Goal: Check status: Check status

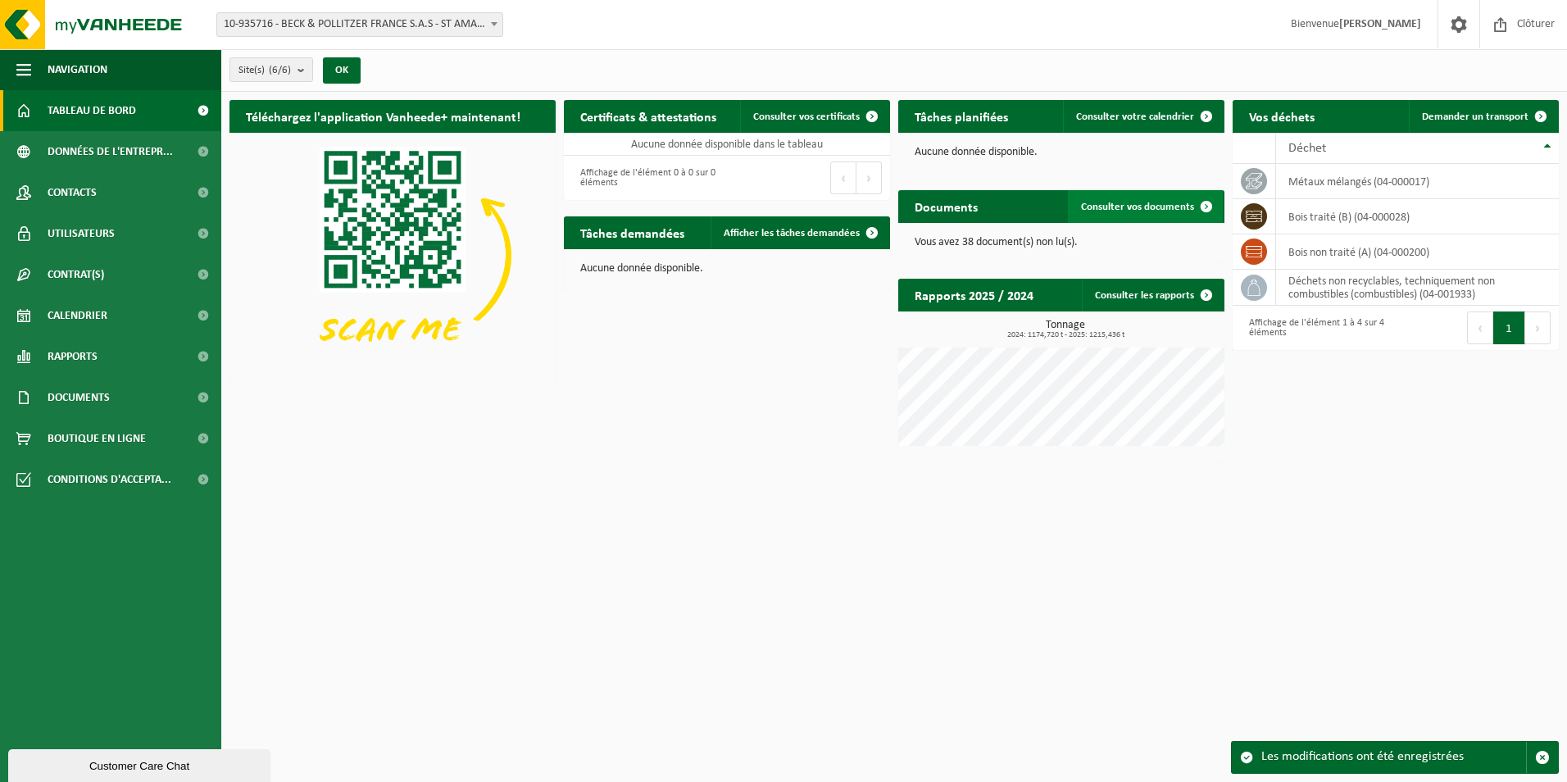
click at [1175, 202] on span "Consulter vos documents" at bounding box center [1137, 207] width 113 height 11
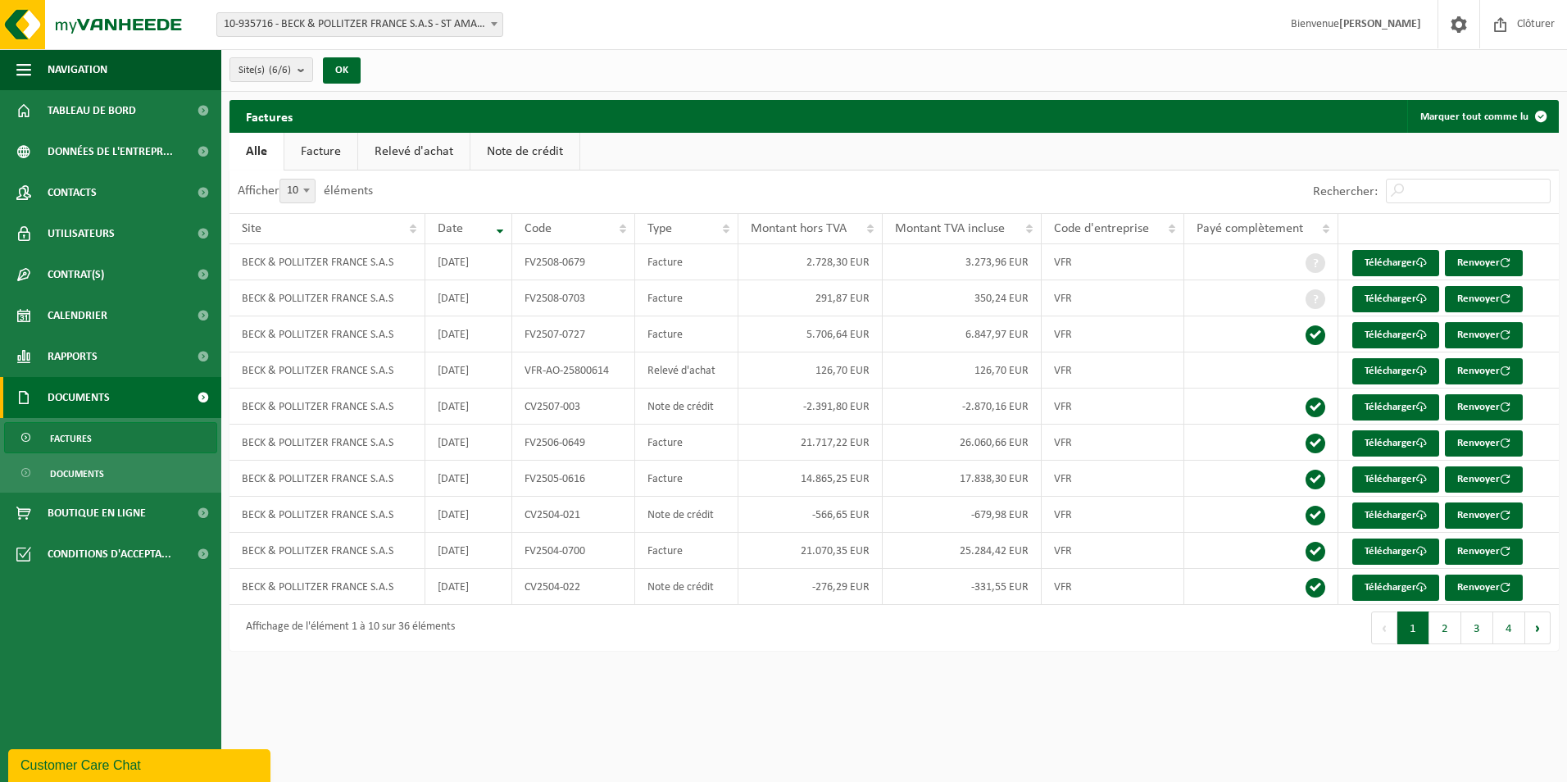
click at [353, 28] on span "10-935716 - BECK & POLLITZER FRANCE S.A.S - ST AMAND LES EAUX" at bounding box center [359, 24] width 285 height 23
click at [152, 120] on link "Tableau de bord" at bounding box center [110, 110] width 221 height 41
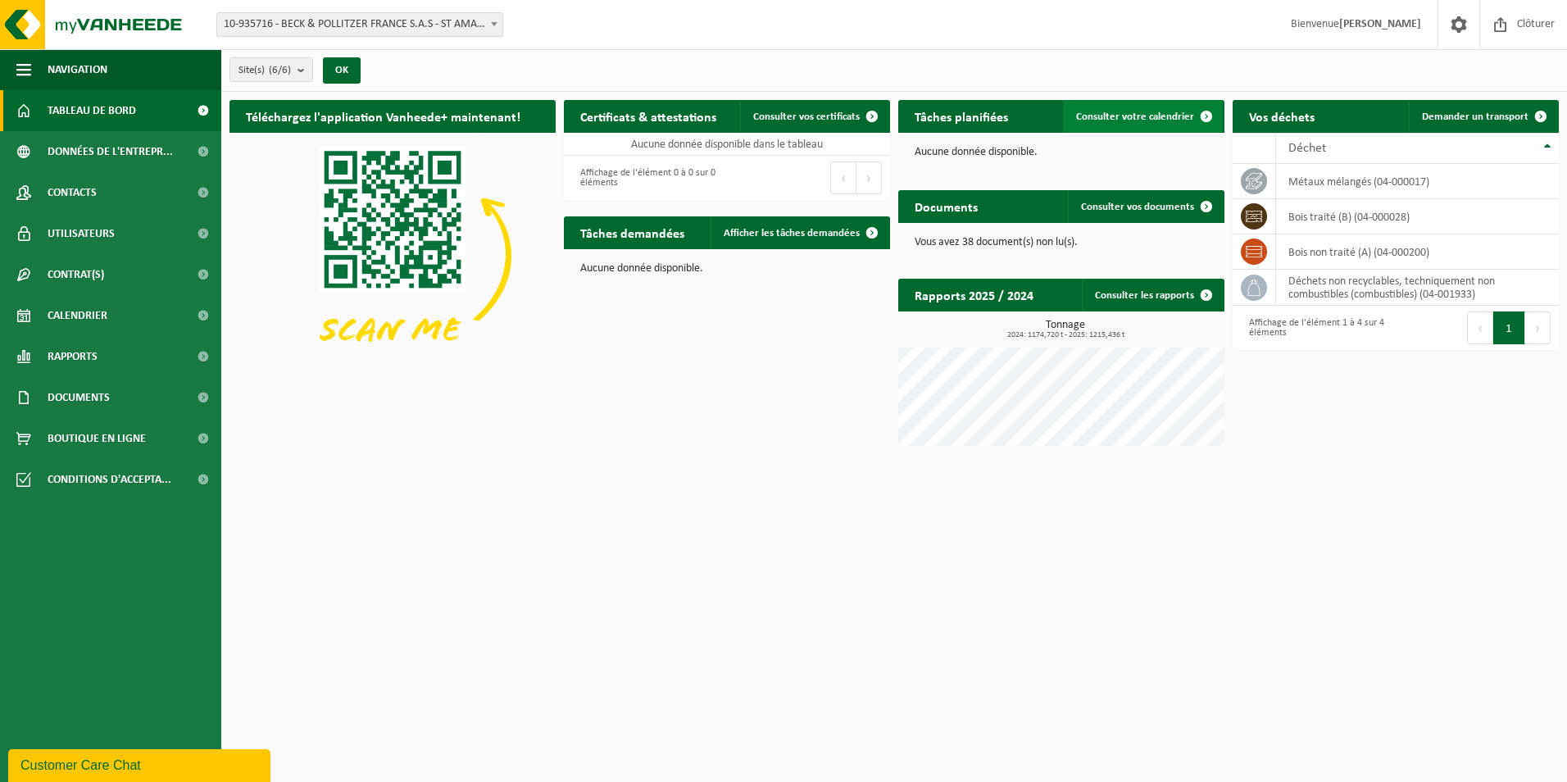
click at [1158, 111] on span "Consulter votre calendrier" at bounding box center [1135, 116] width 118 height 11
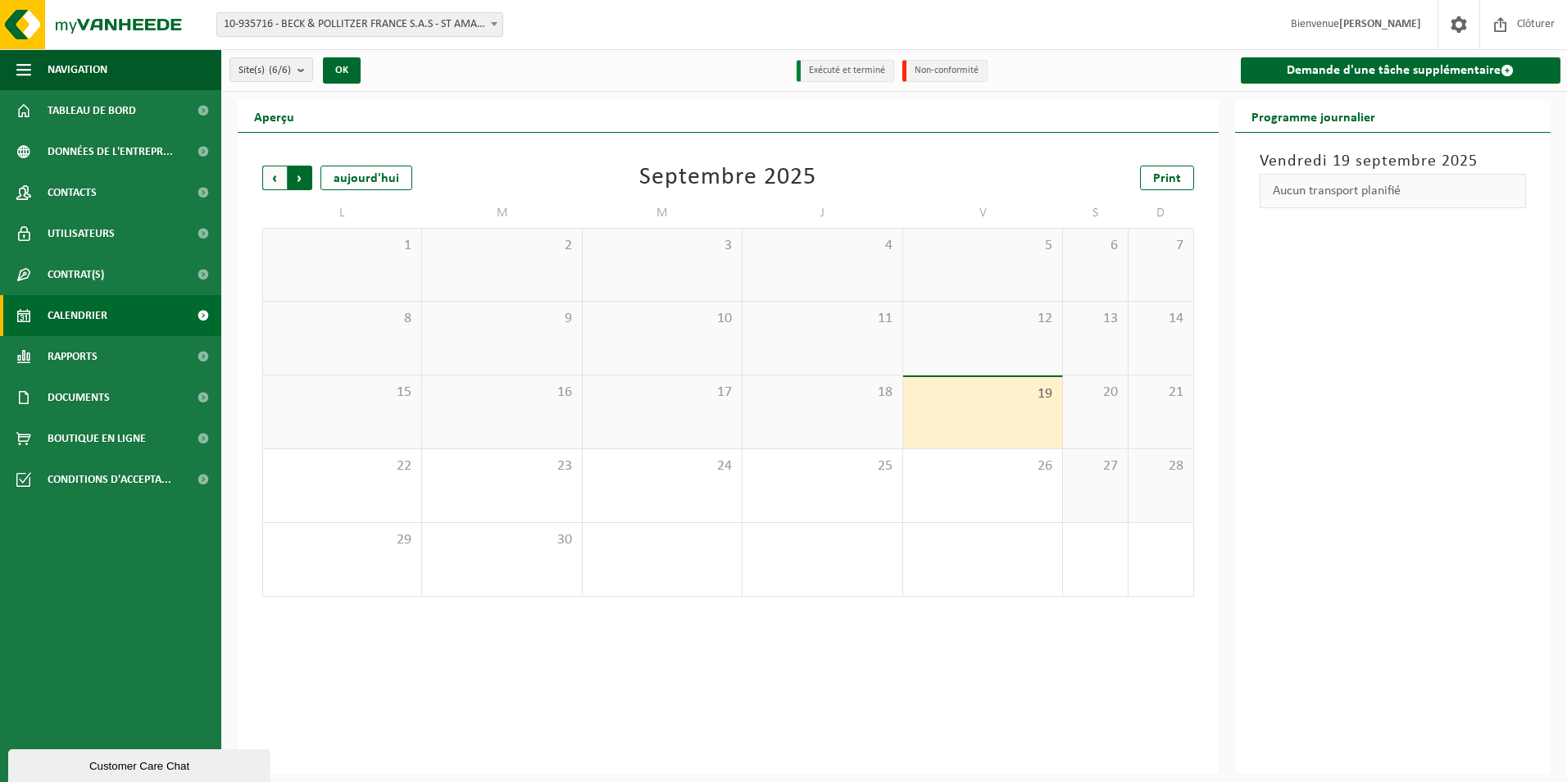
click at [264, 174] on span "Précédent" at bounding box center [274, 178] width 25 height 25
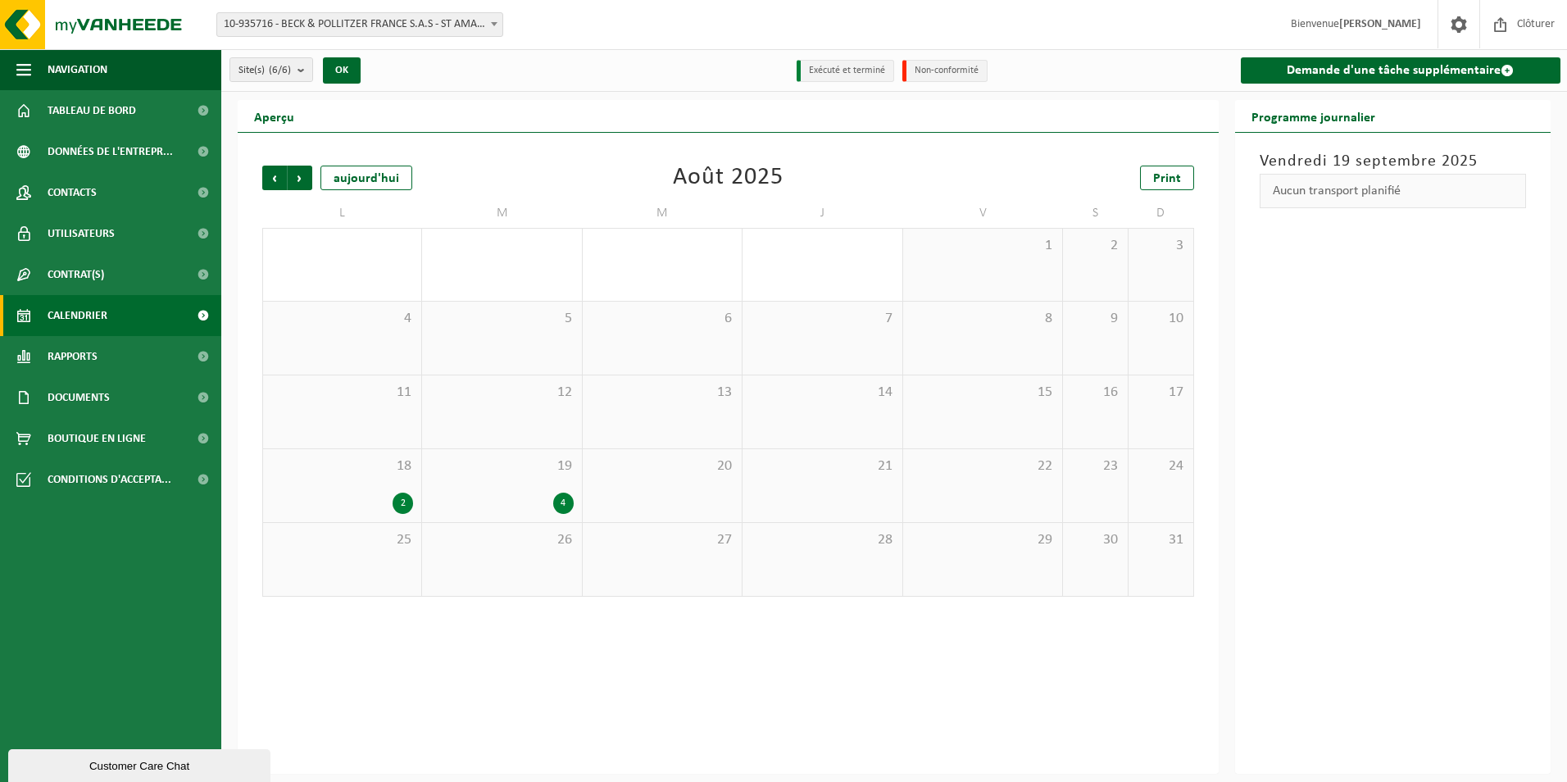
click at [316, 490] on div "18 2" at bounding box center [342, 485] width 158 height 73
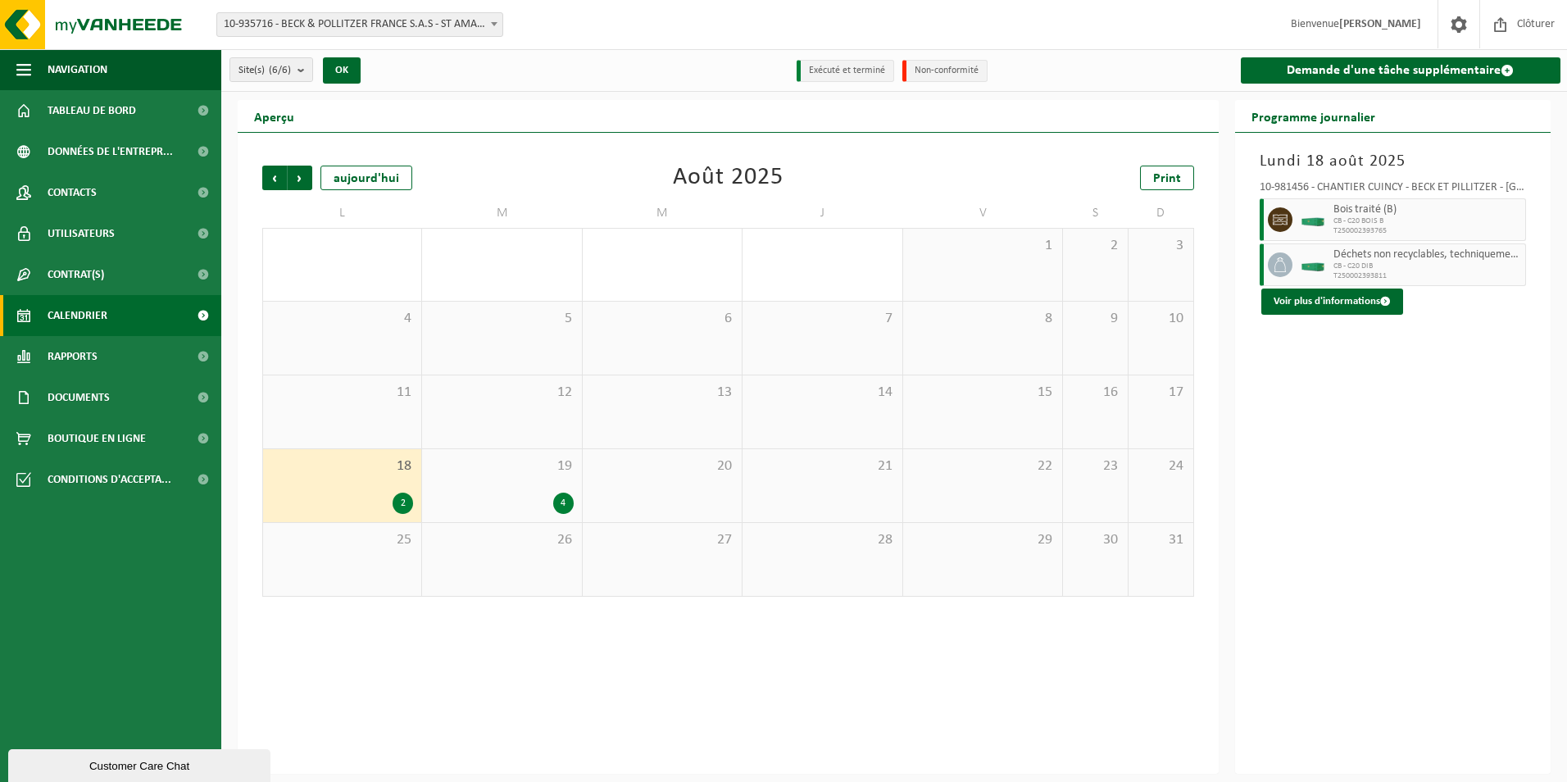
click at [502, 488] on div "19 4" at bounding box center [501, 485] width 159 height 73
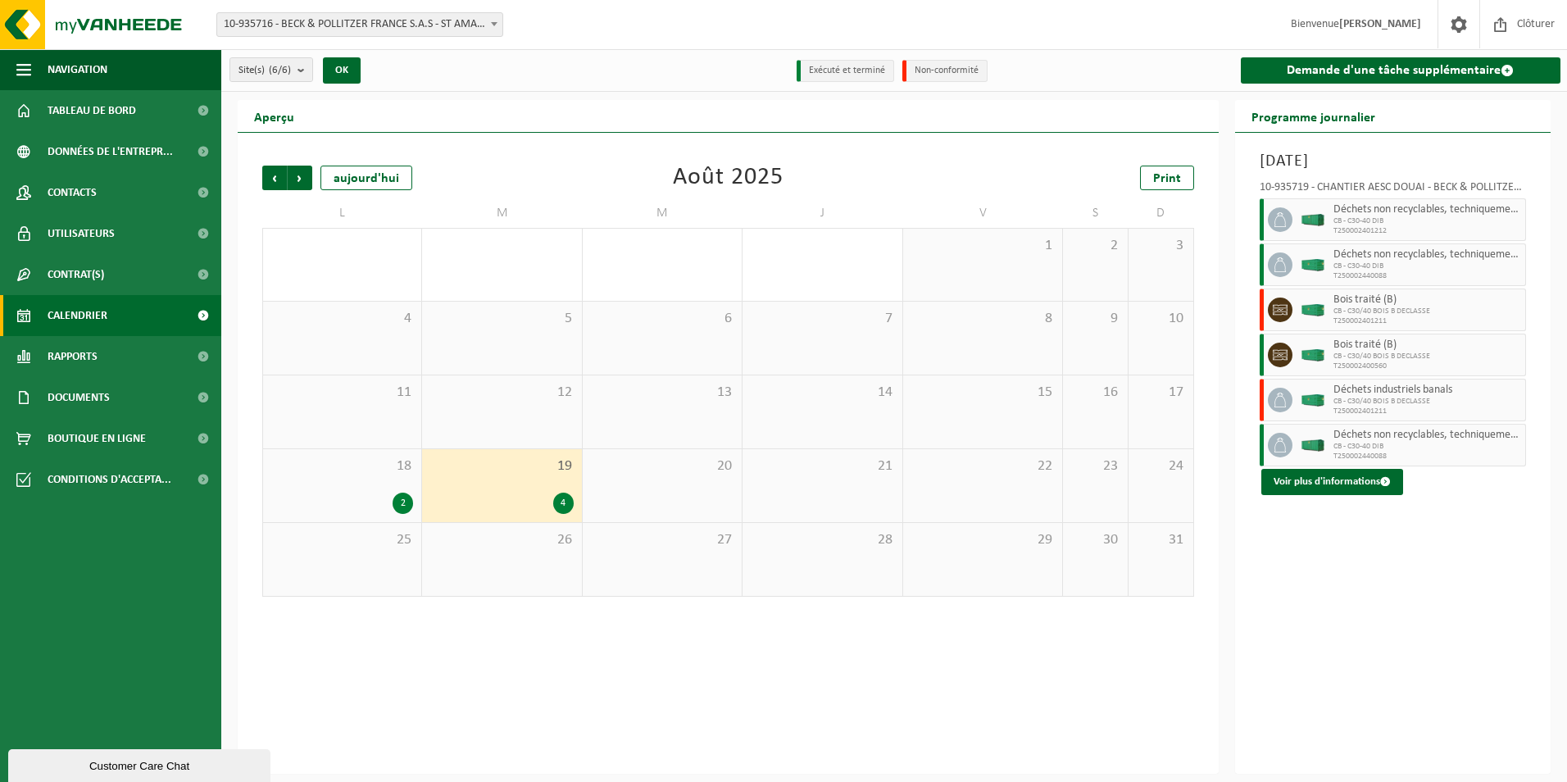
click at [352, 482] on div "18 2" at bounding box center [342, 485] width 158 height 73
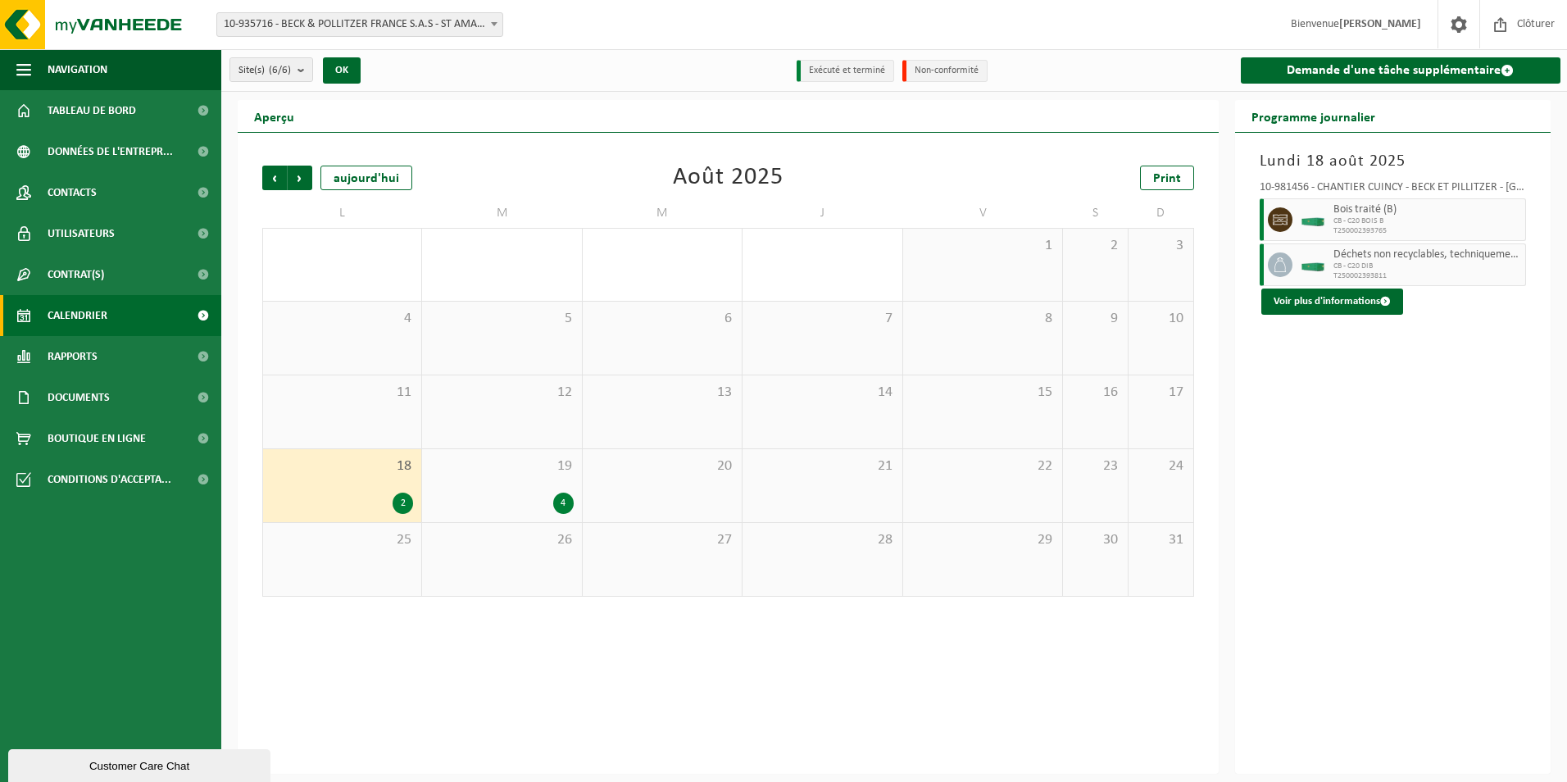
click at [486, 482] on div "19 4" at bounding box center [501, 485] width 159 height 73
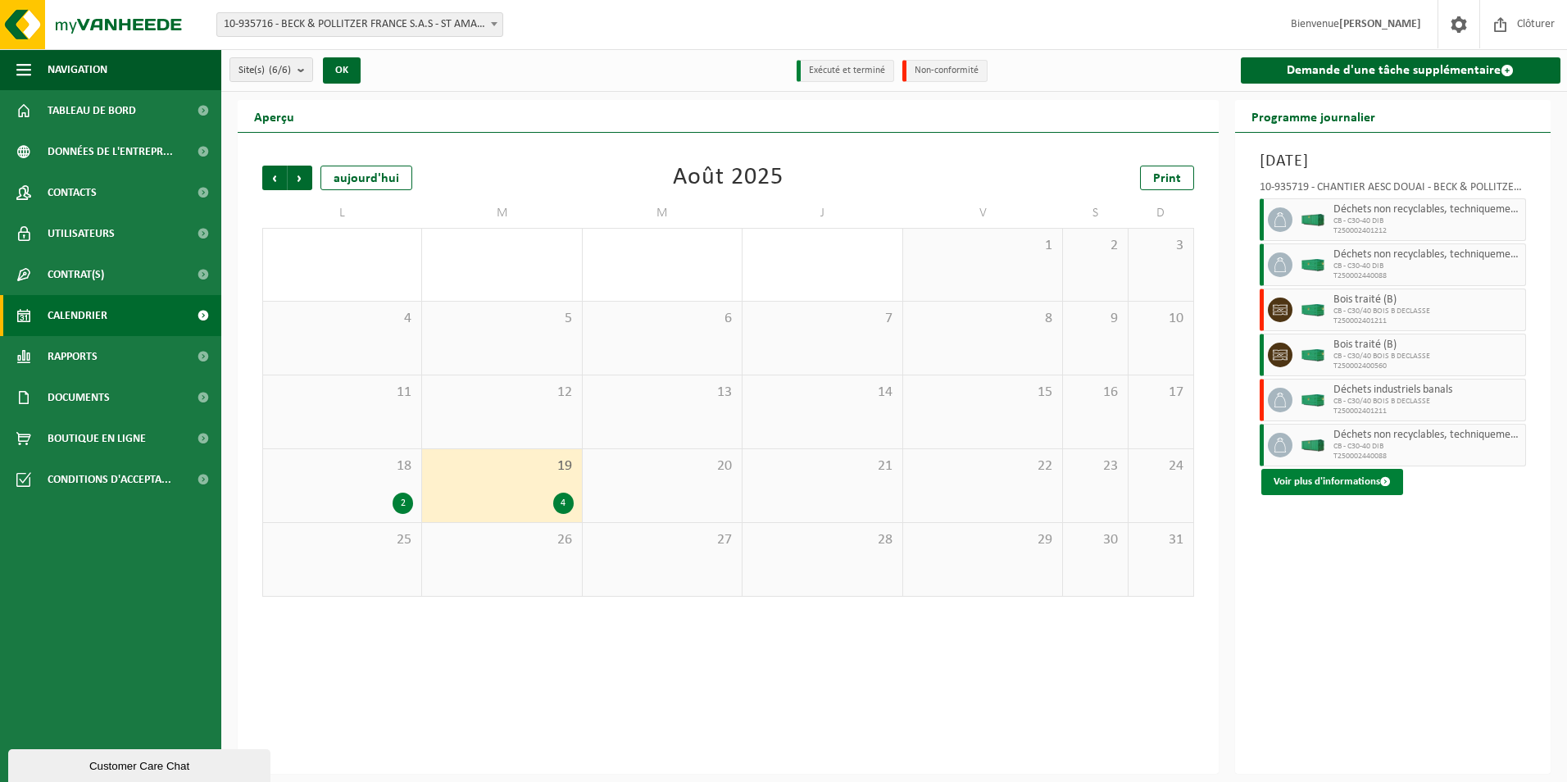
click at [1338, 483] on button "Voir plus d'informations" at bounding box center [1332, 482] width 142 height 26
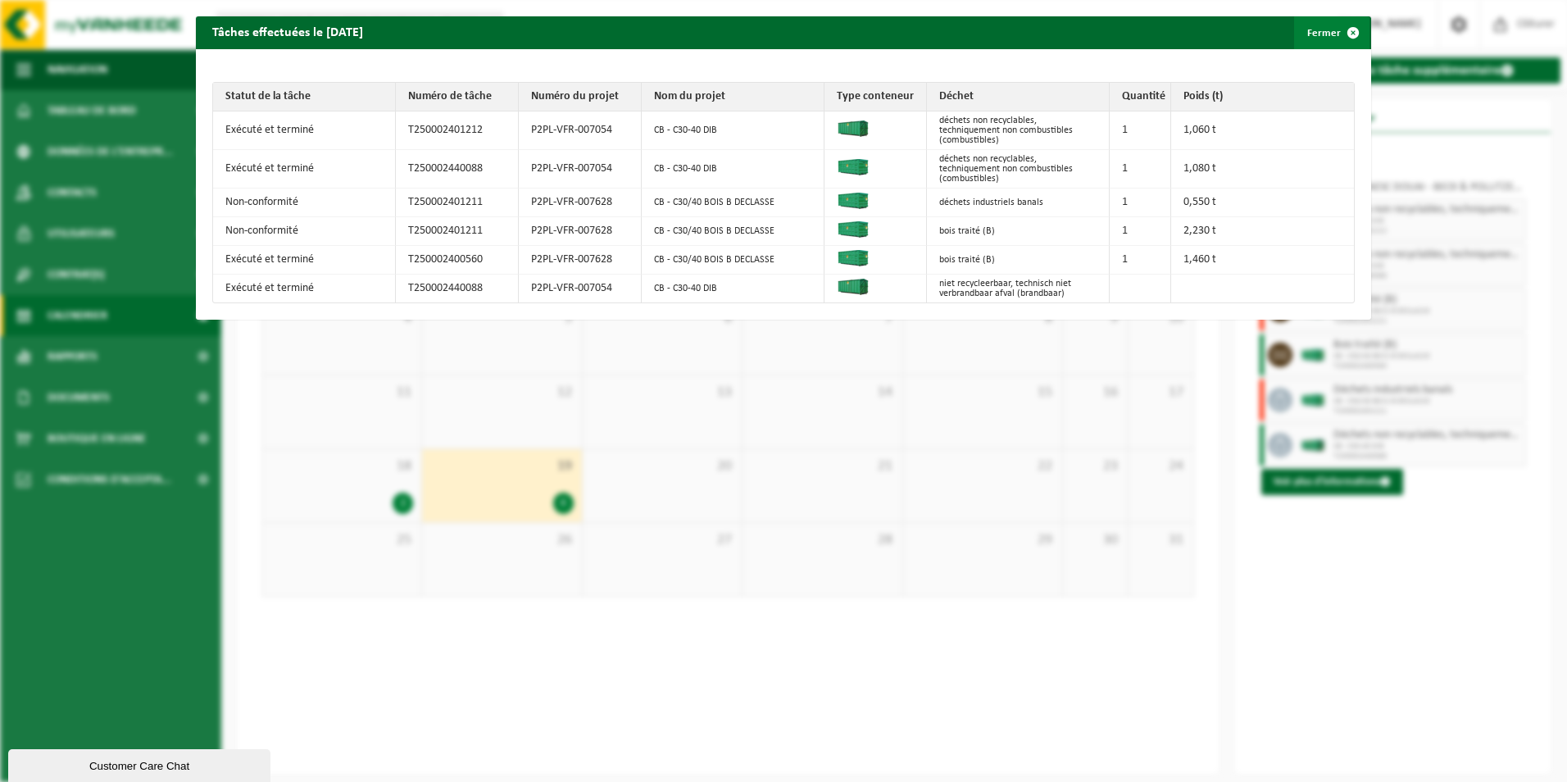
click at [1321, 32] on button "Fermer" at bounding box center [1331, 32] width 75 height 33
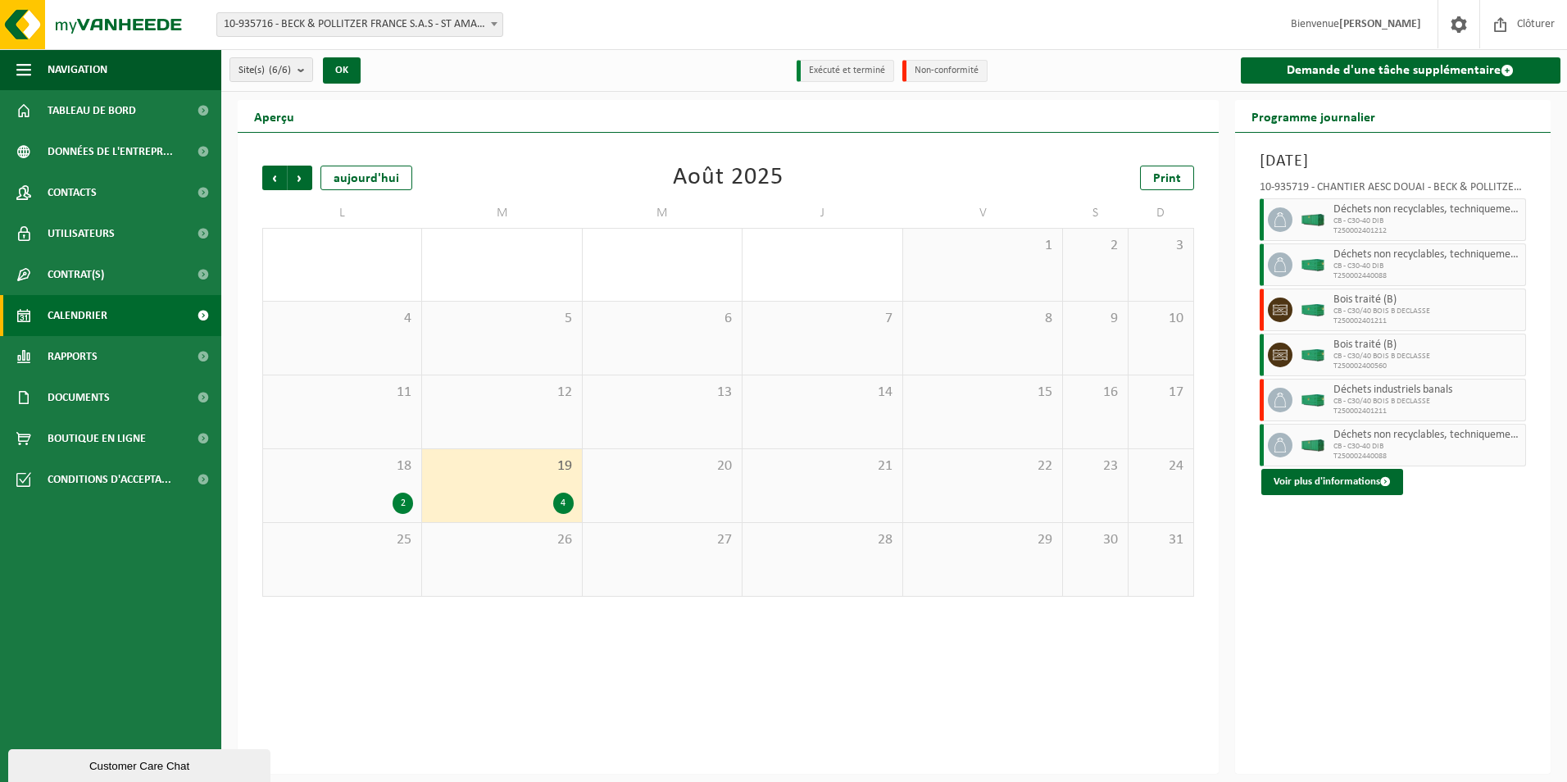
click at [358, 478] on div "18 2" at bounding box center [342, 485] width 158 height 73
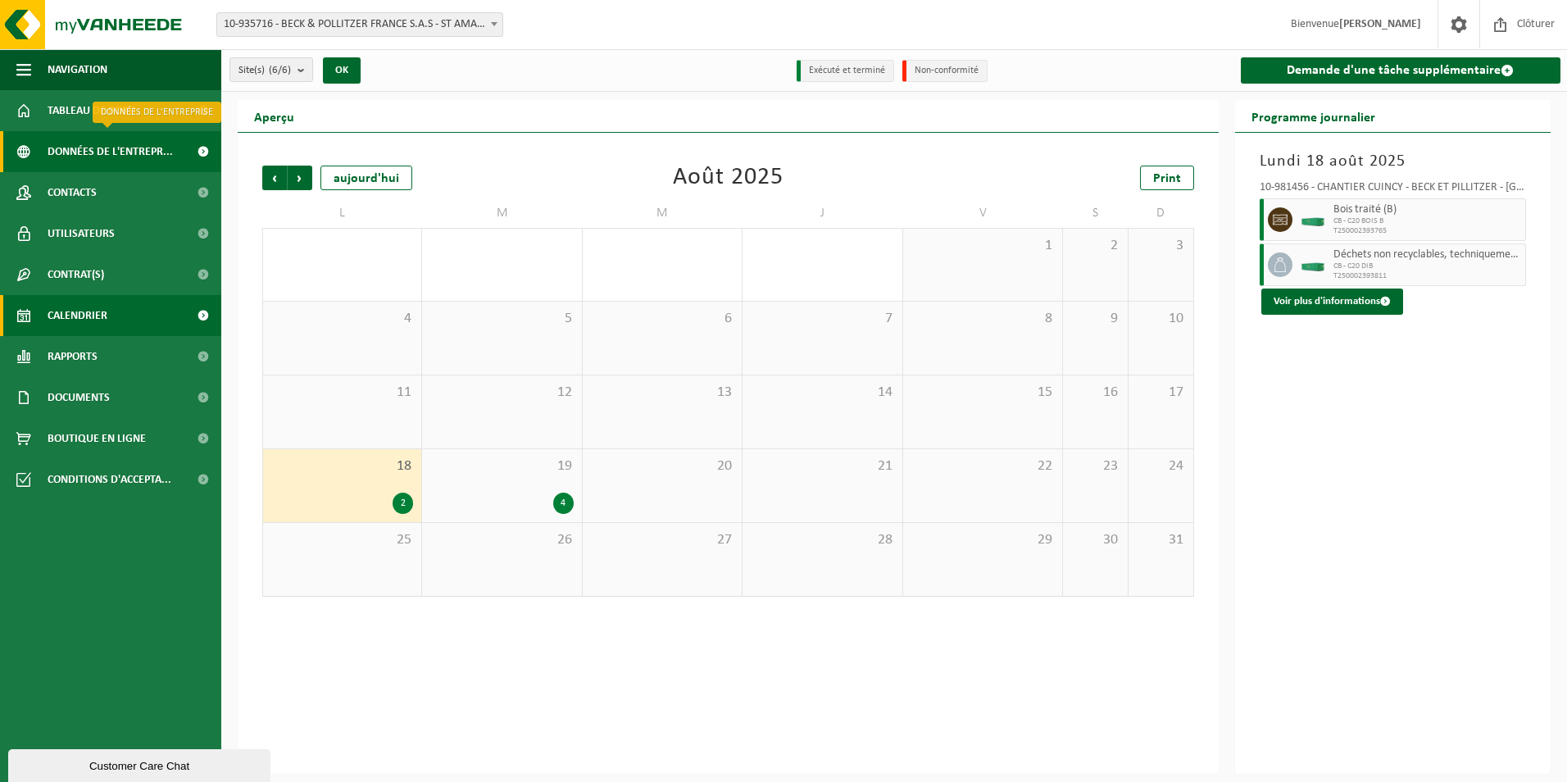
click at [132, 155] on span "Données de l'entrepr..." at bounding box center [110, 151] width 125 height 41
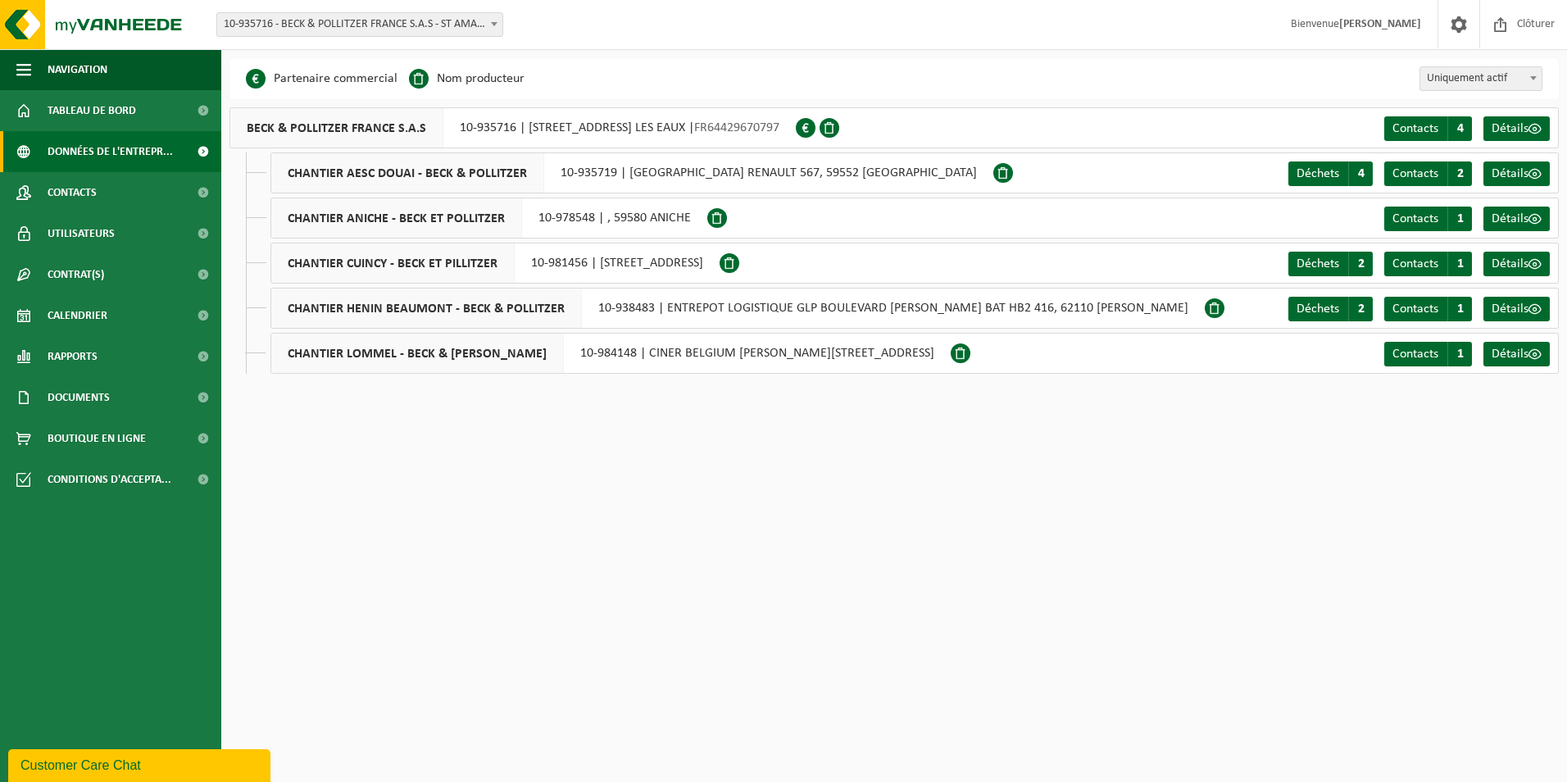
click at [1114, 163] on div "CHANTIER AESC DOUAI - BECK & POLLITZER 10-935719 | RUE DES FRERES RENAULT 567, …" at bounding box center [914, 172] width 1288 height 41
click at [1314, 175] on span "Déchets" at bounding box center [1317, 173] width 43 height 13
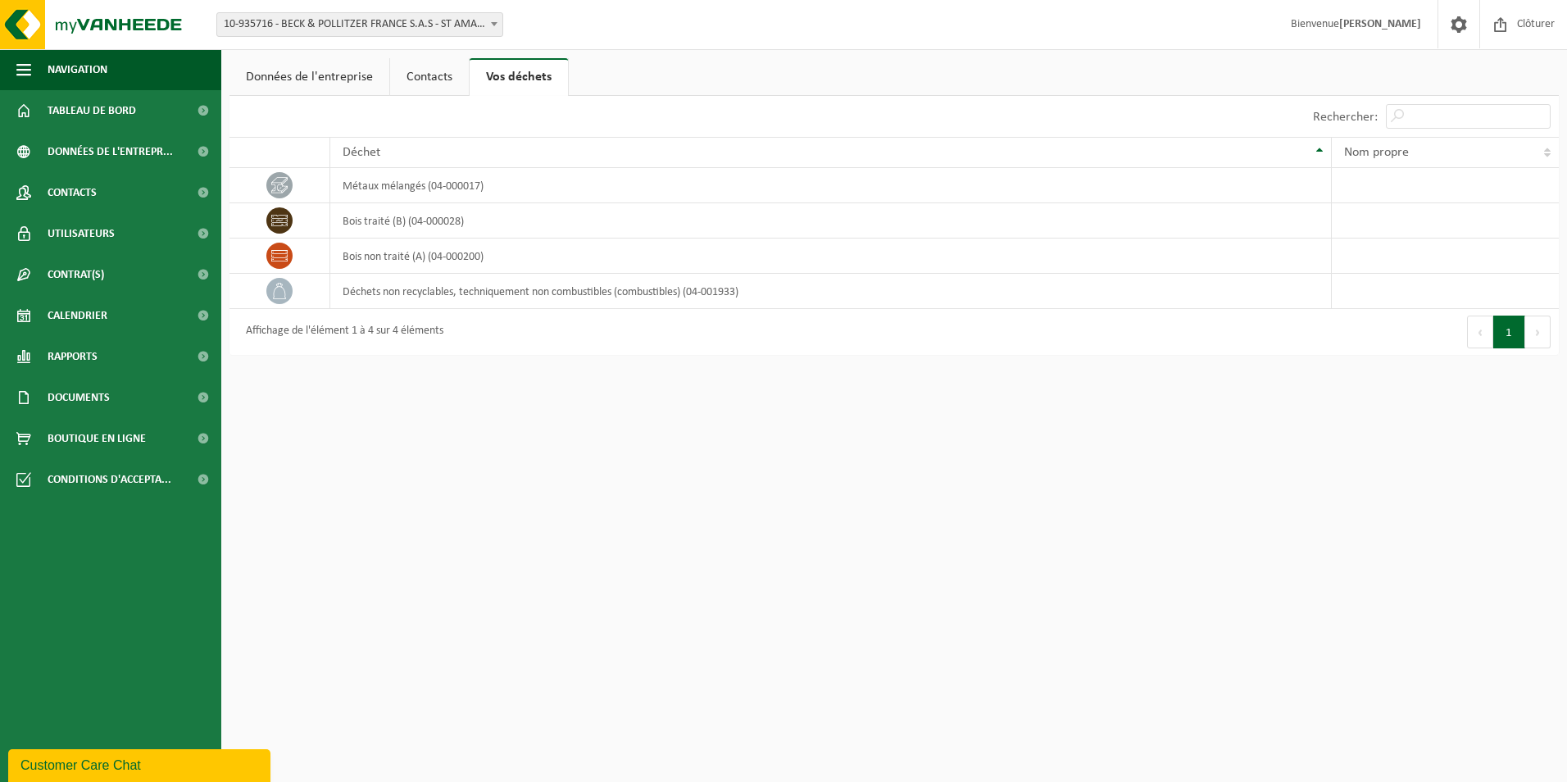
click at [337, 75] on link "Données de l'entreprise" at bounding box center [309, 77] width 160 height 38
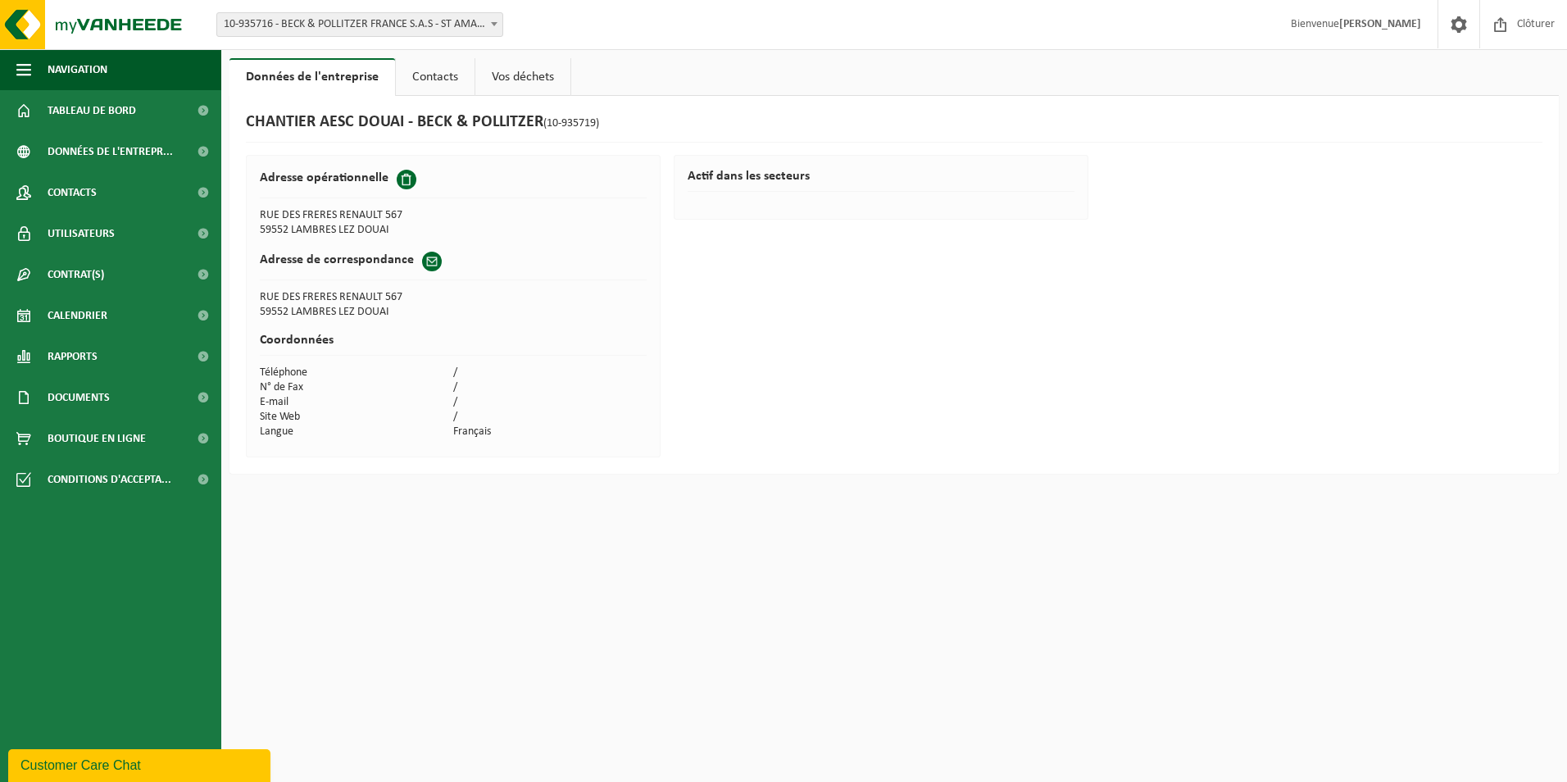
click at [416, 84] on link "Contacts" at bounding box center [435, 77] width 79 height 38
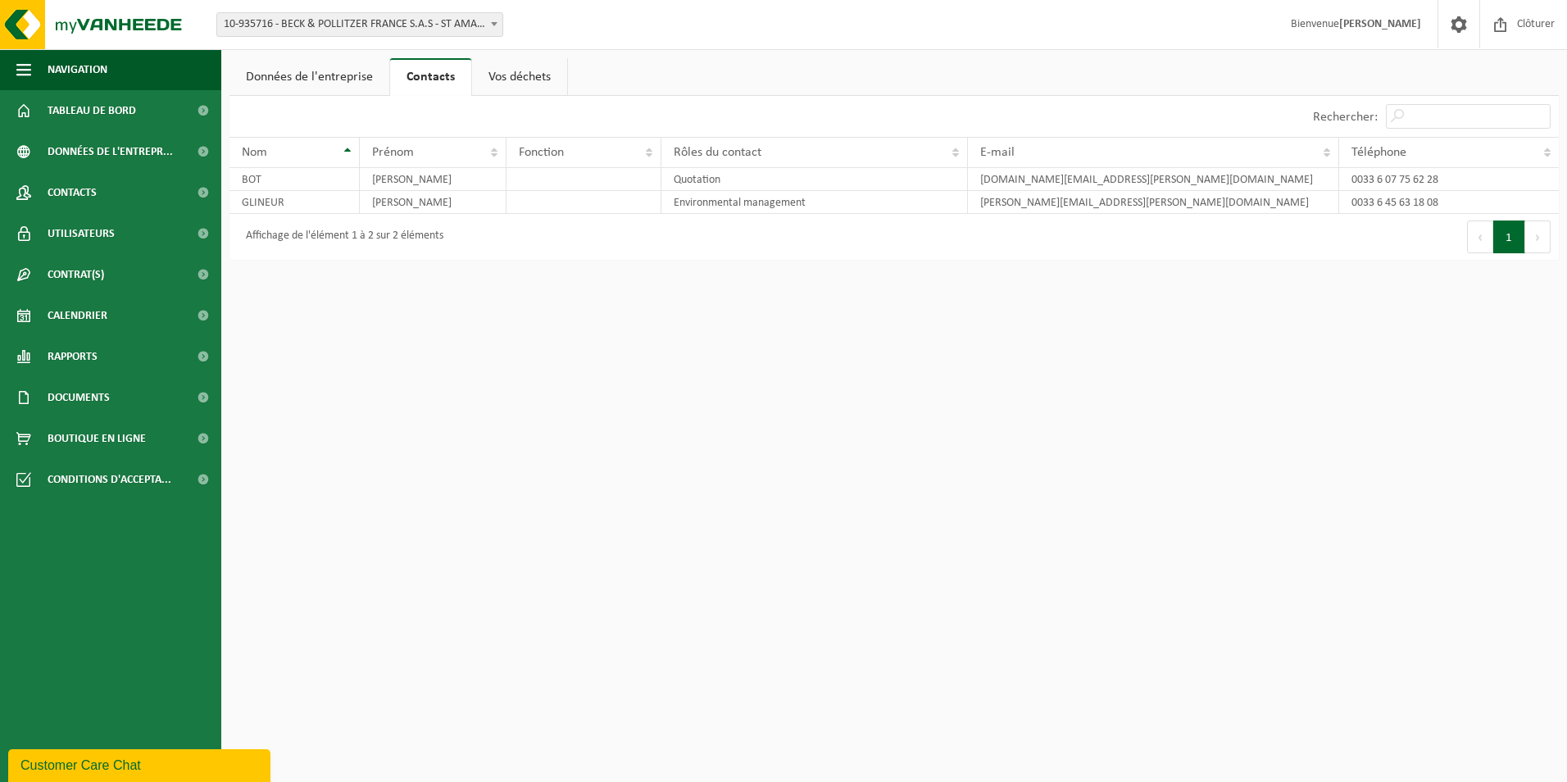
click at [539, 79] on link "Vos déchets" at bounding box center [519, 77] width 95 height 38
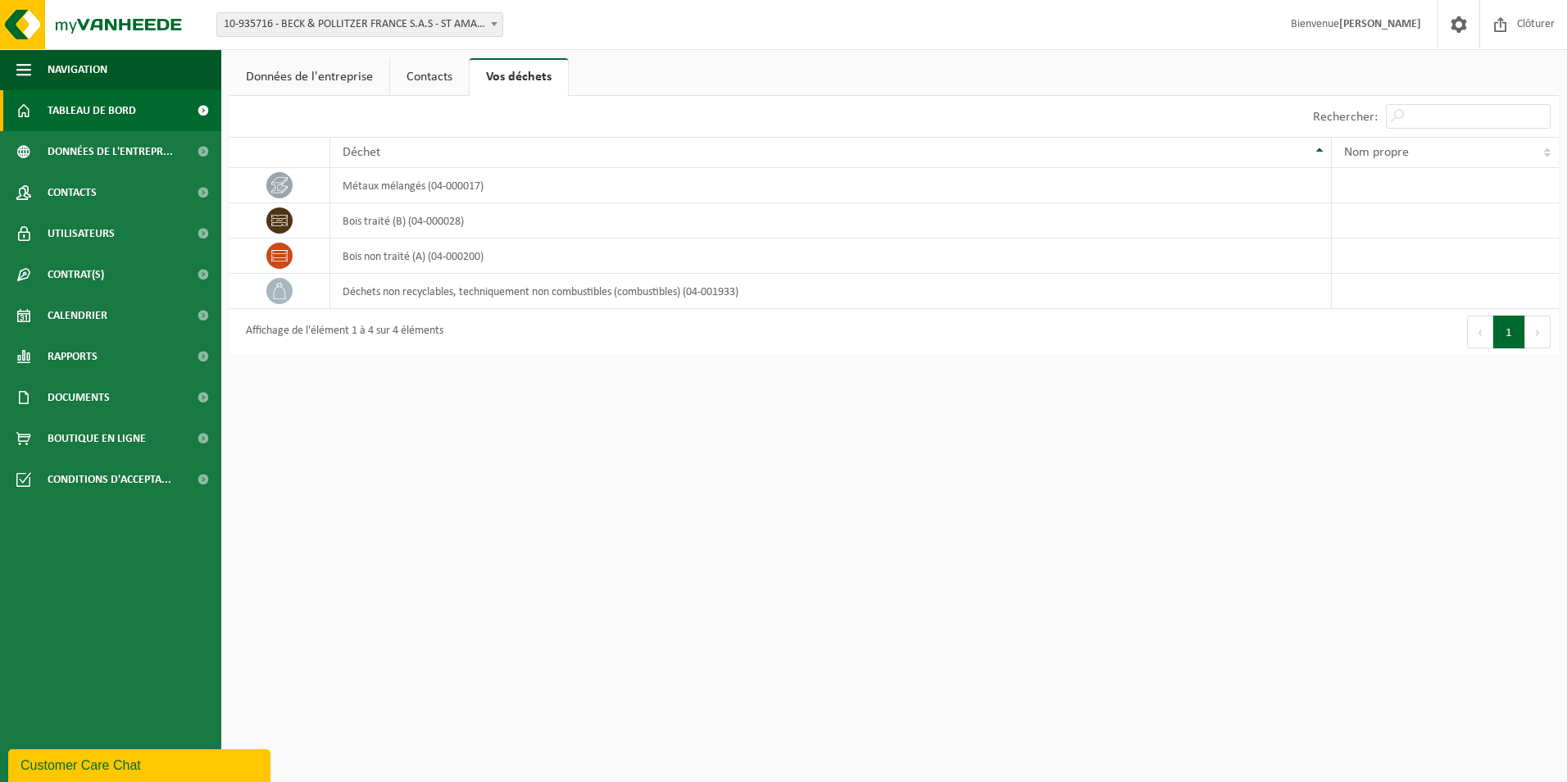
click at [112, 120] on span "Tableau de bord" at bounding box center [92, 110] width 89 height 41
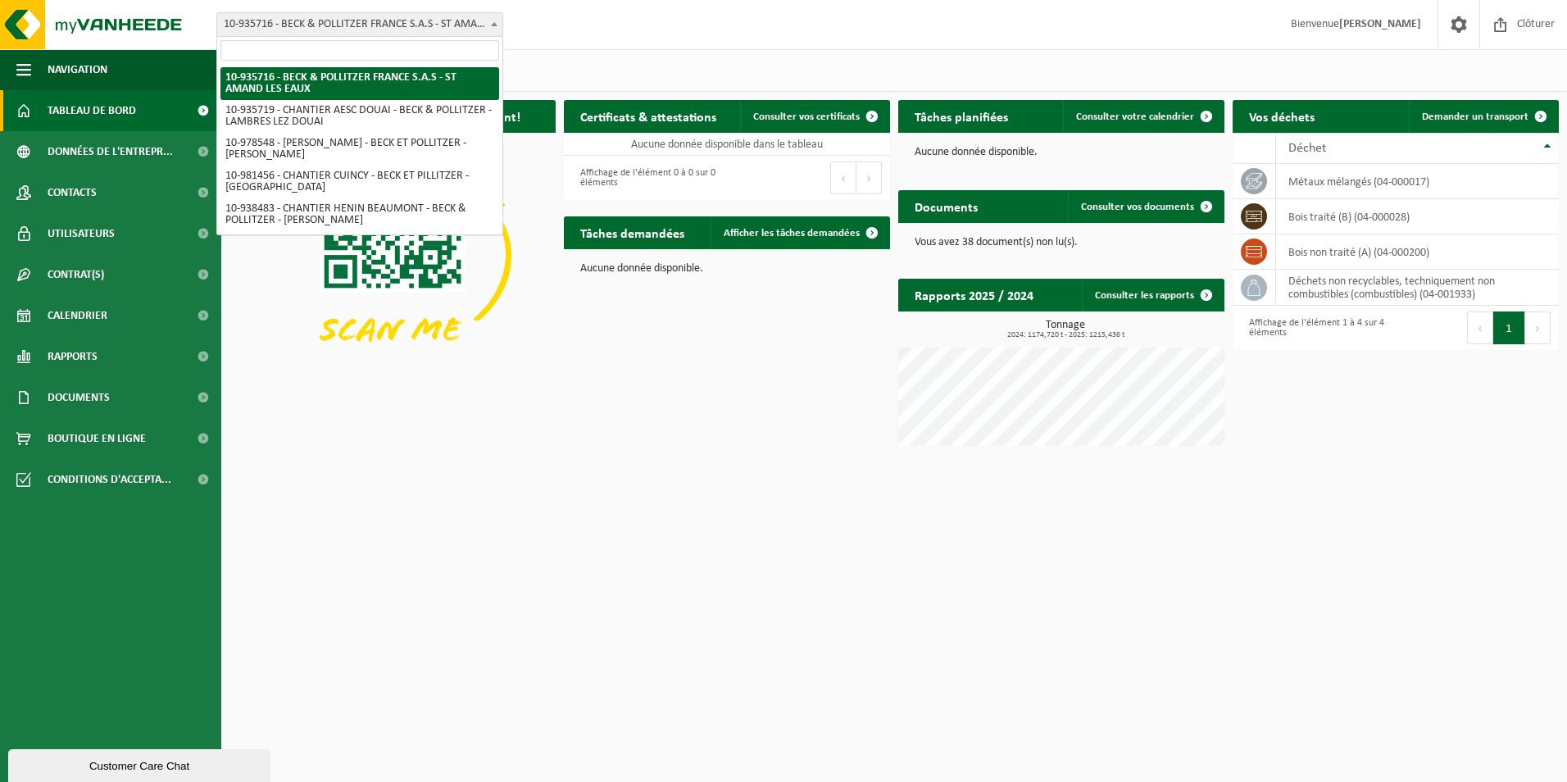
click at [454, 27] on span "10-935716 - BECK & POLLITZER FRANCE S.A.S - ST AMAND LES EAUX" at bounding box center [359, 24] width 285 height 23
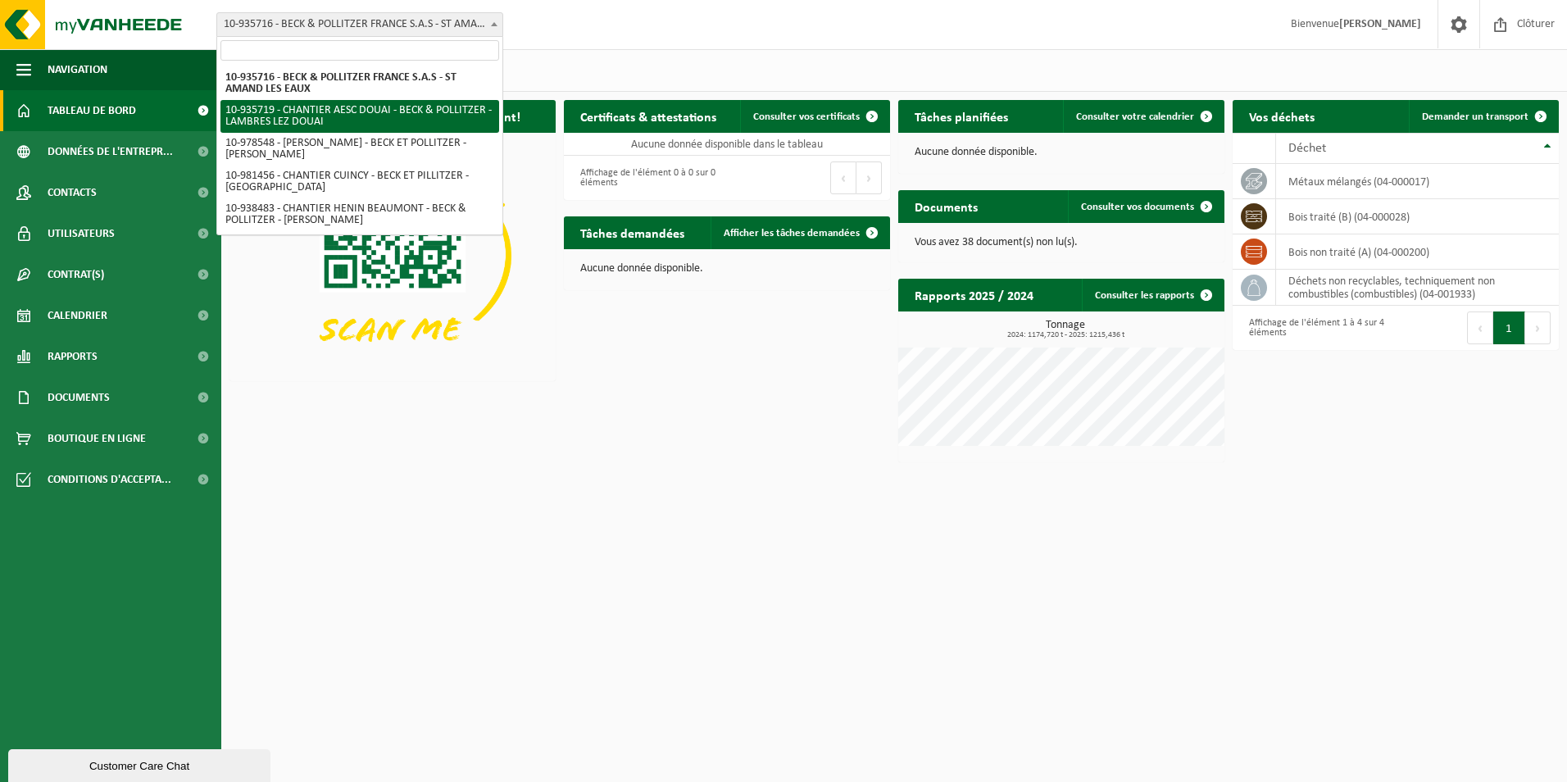
select select "136767"
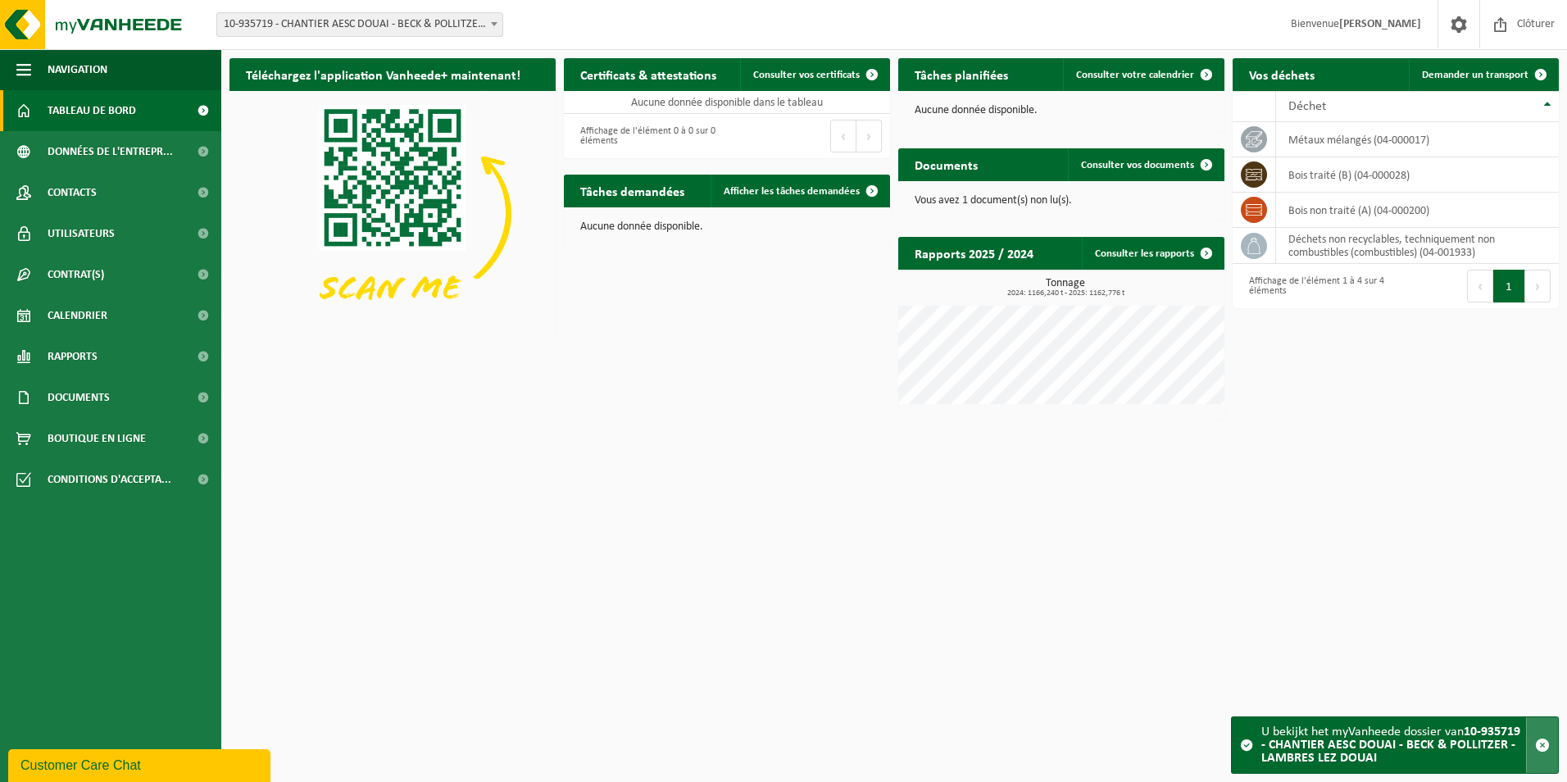
click at [1539, 745] on span "button" at bounding box center [1542, 745] width 15 height 15
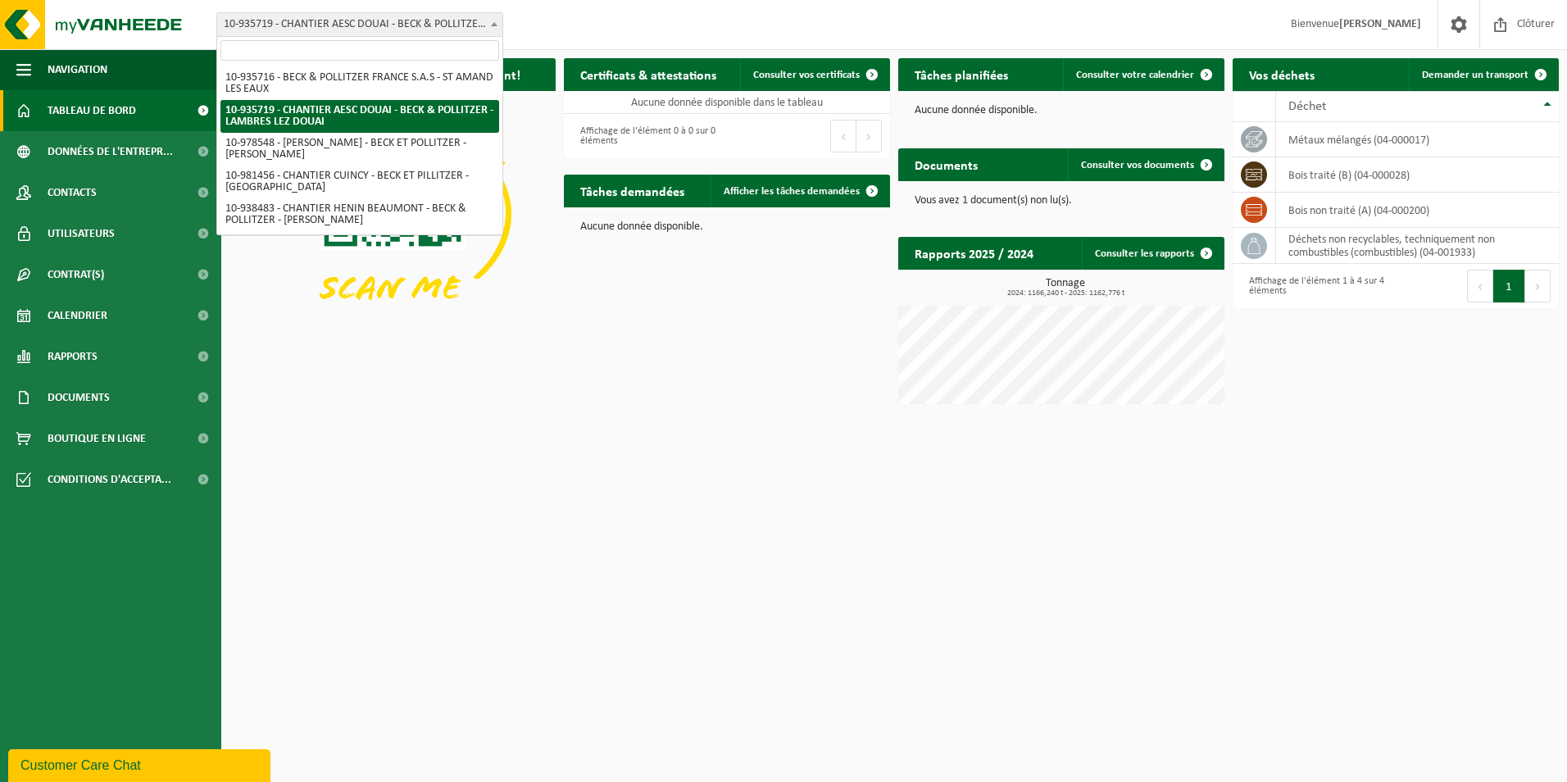
click at [437, 22] on span "10-935719 - CHANTIER AESC DOUAI - BECK & POLLITZER - LAMBRES LEZ DOUAI" at bounding box center [359, 24] width 285 height 23
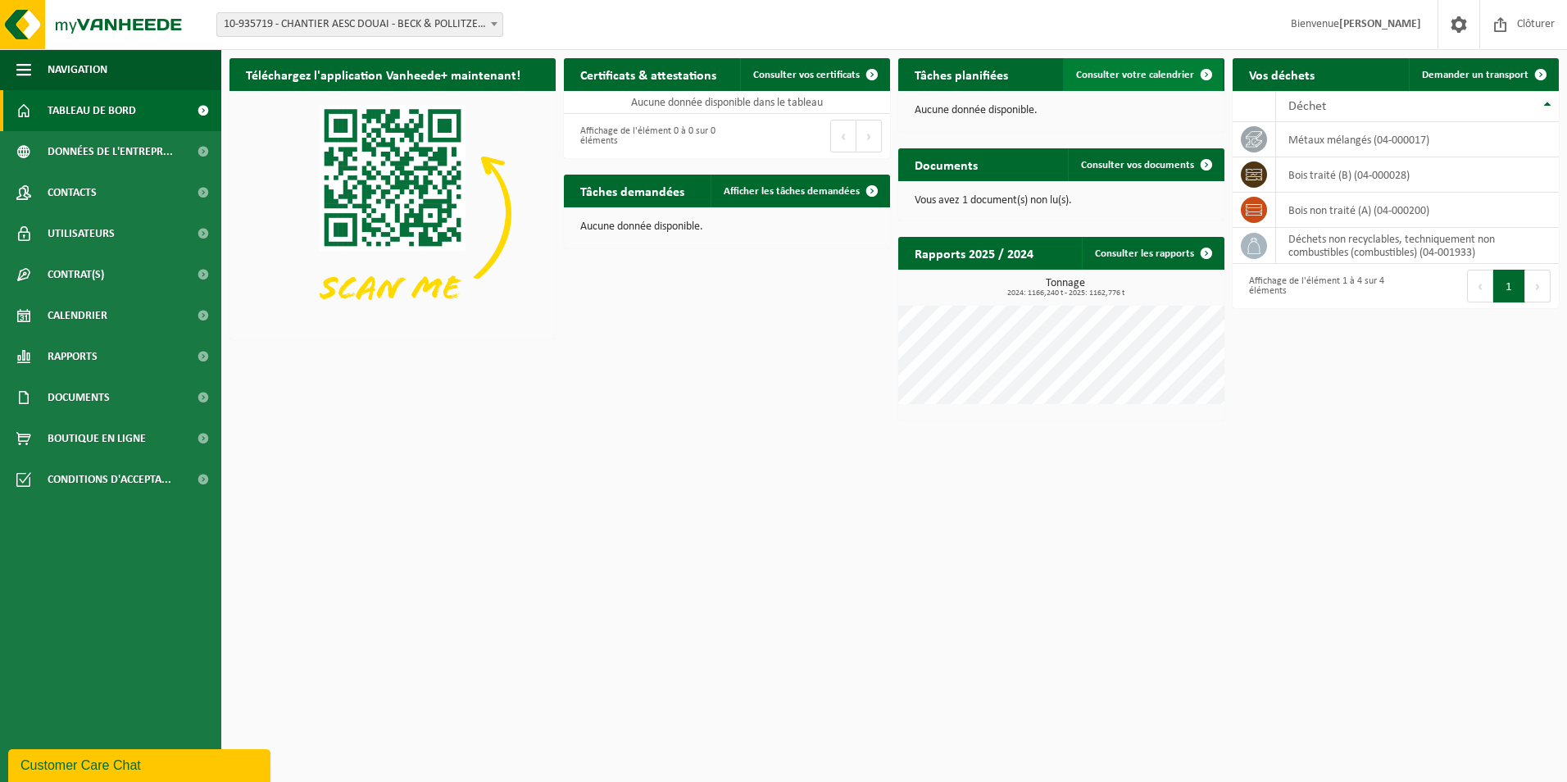
click at [1181, 72] on span "Consulter votre calendrier" at bounding box center [1135, 75] width 118 height 11
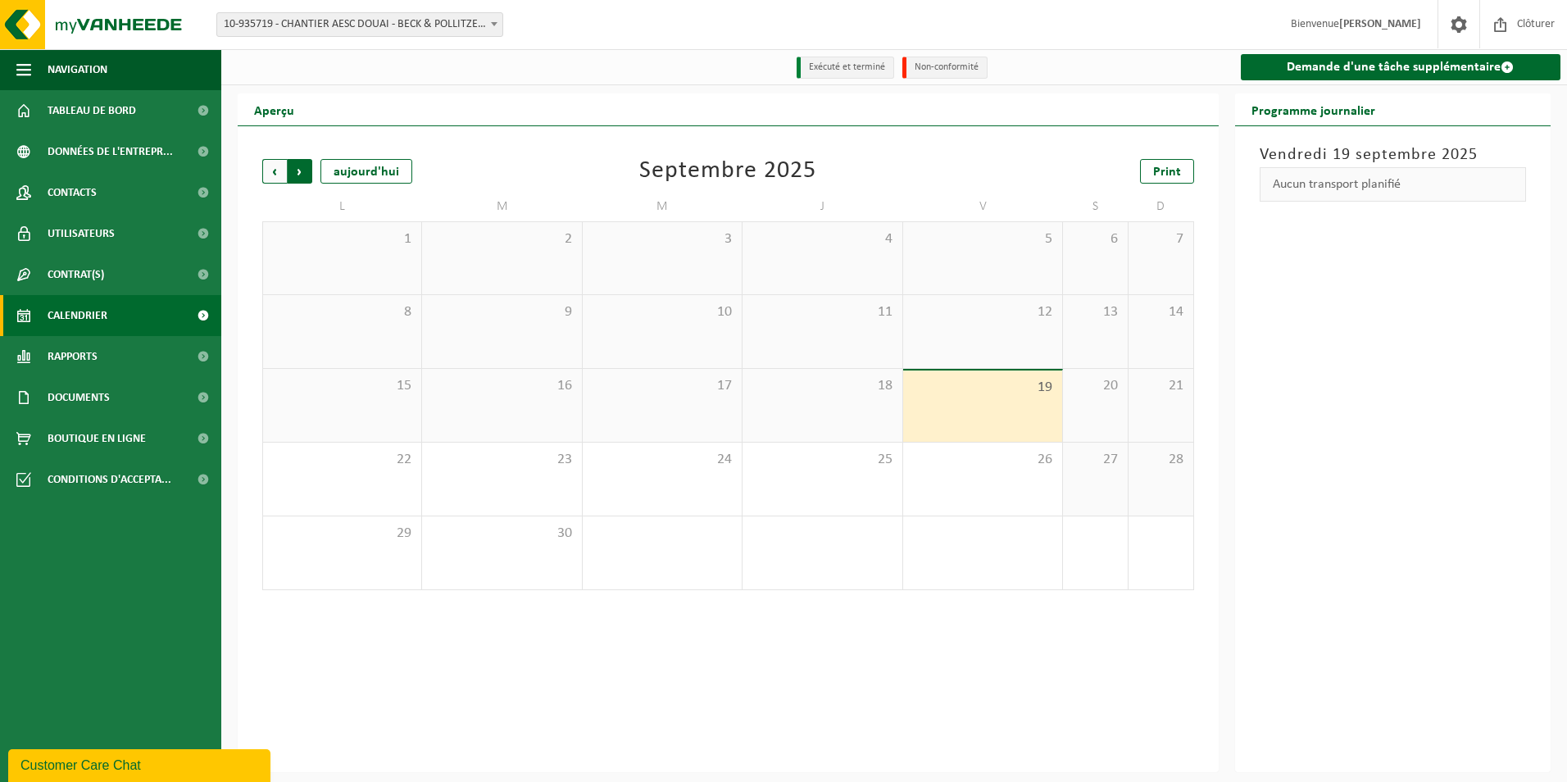
click at [270, 176] on span "Précédent" at bounding box center [274, 171] width 25 height 25
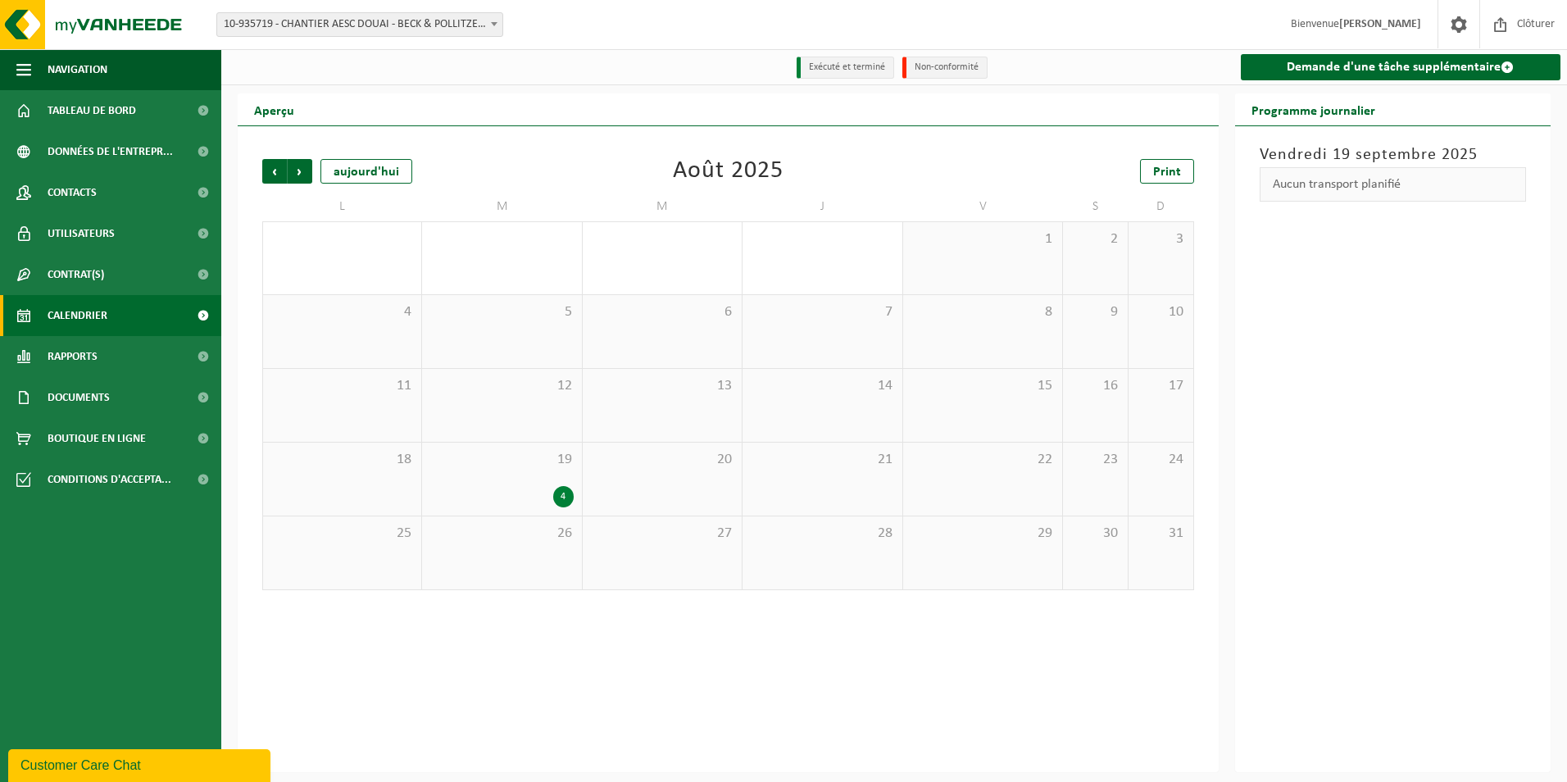
click at [482, 462] on span "19" at bounding box center [501, 460] width 143 height 18
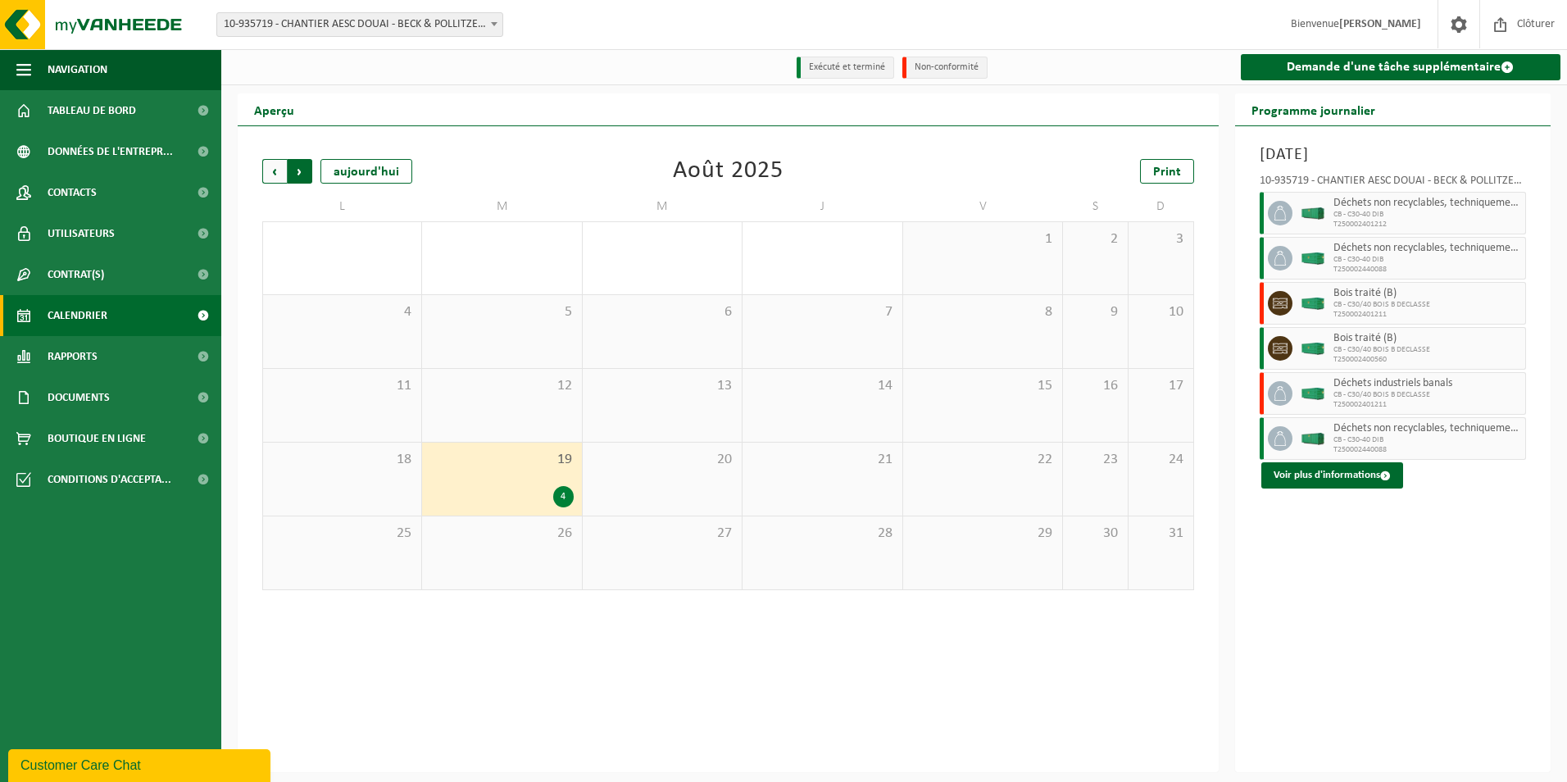
click at [273, 170] on span "Précédent" at bounding box center [274, 171] width 25 height 25
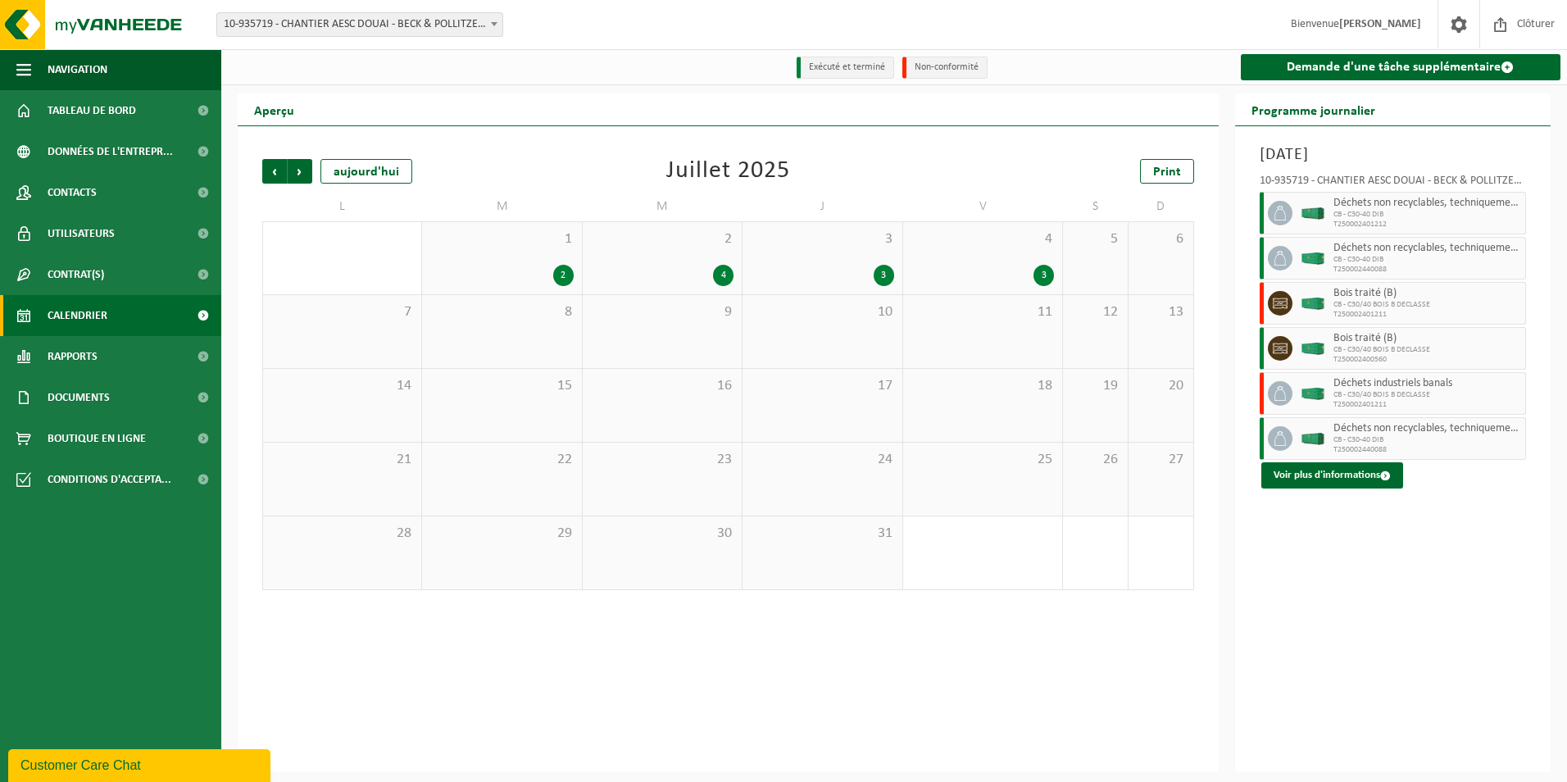
drag, startPoint x: 487, startPoint y: 254, endPoint x: 550, endPoint y: 254, distance: 63.1
click at [487, 253] on div "1 2" at bounding box center [501, 258] width 159 height 72
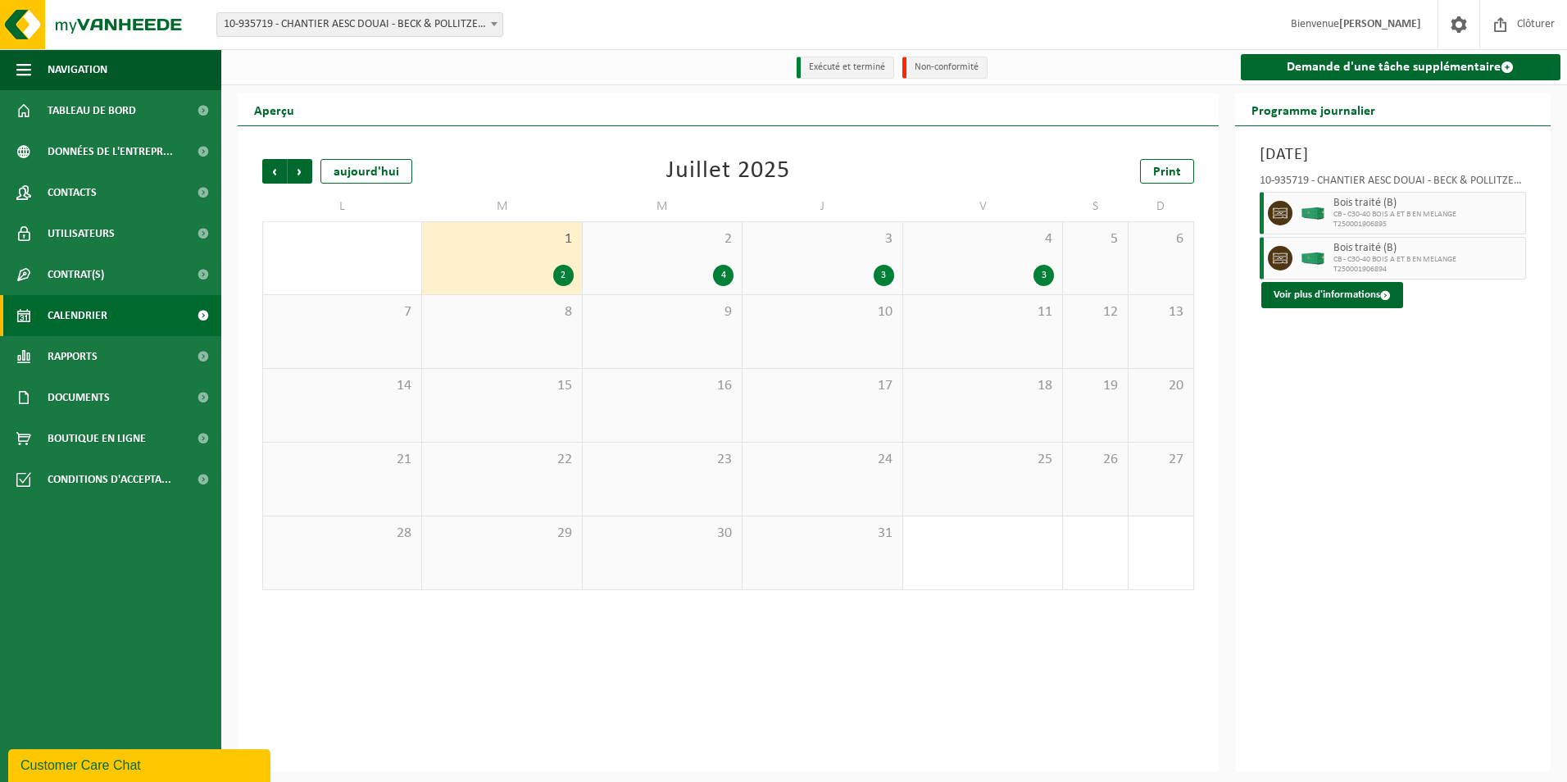
click at [662, 260] on div "2 4" at bounding box center [662, 258] width 159 height 72
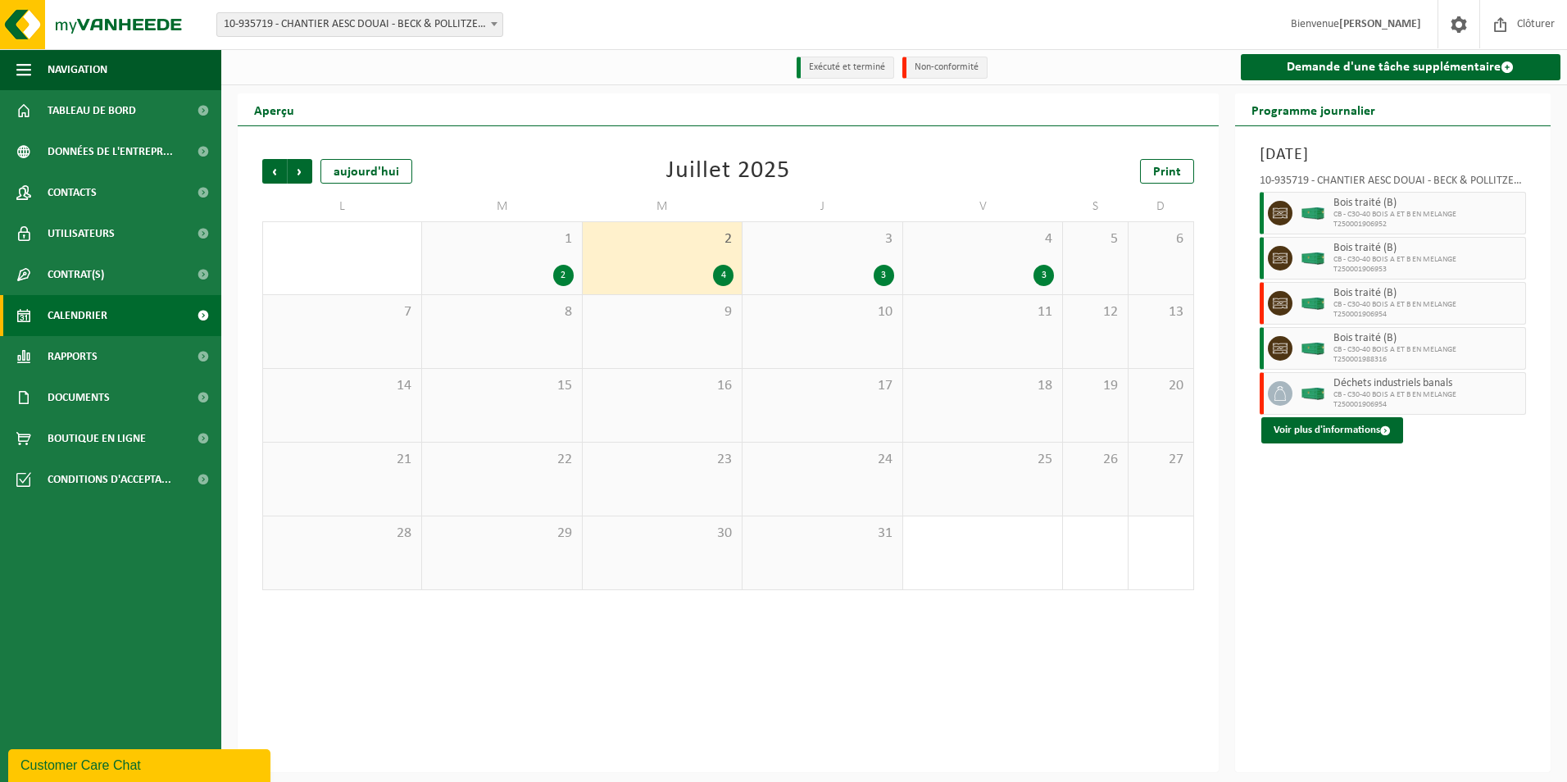
click at [837, 242] on span "3" at bounding box center [822, 239] width 143 height 18
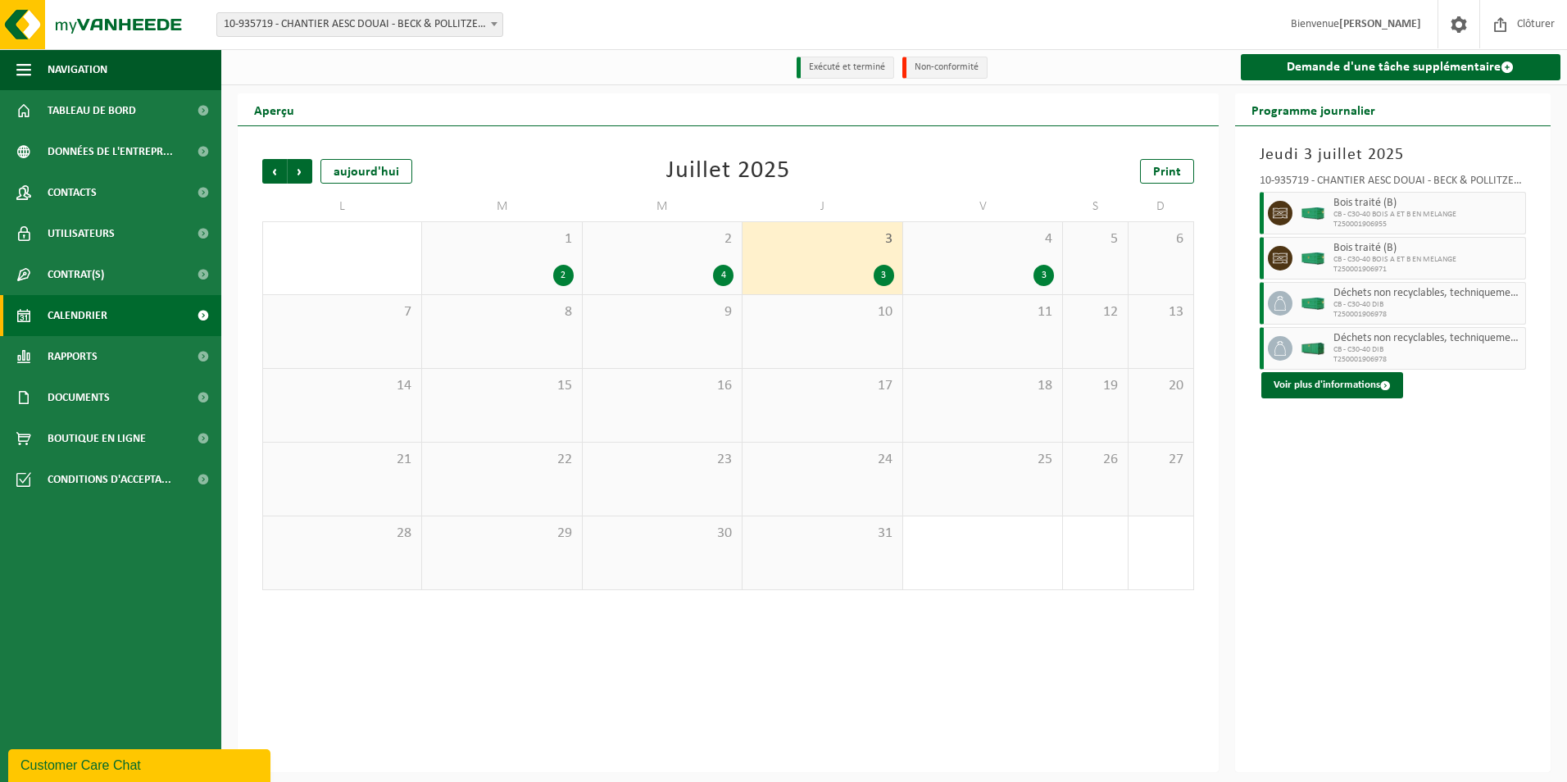
click at [971, 261] on div "4 3" at bounding box center [982, 258] width 159 height 72
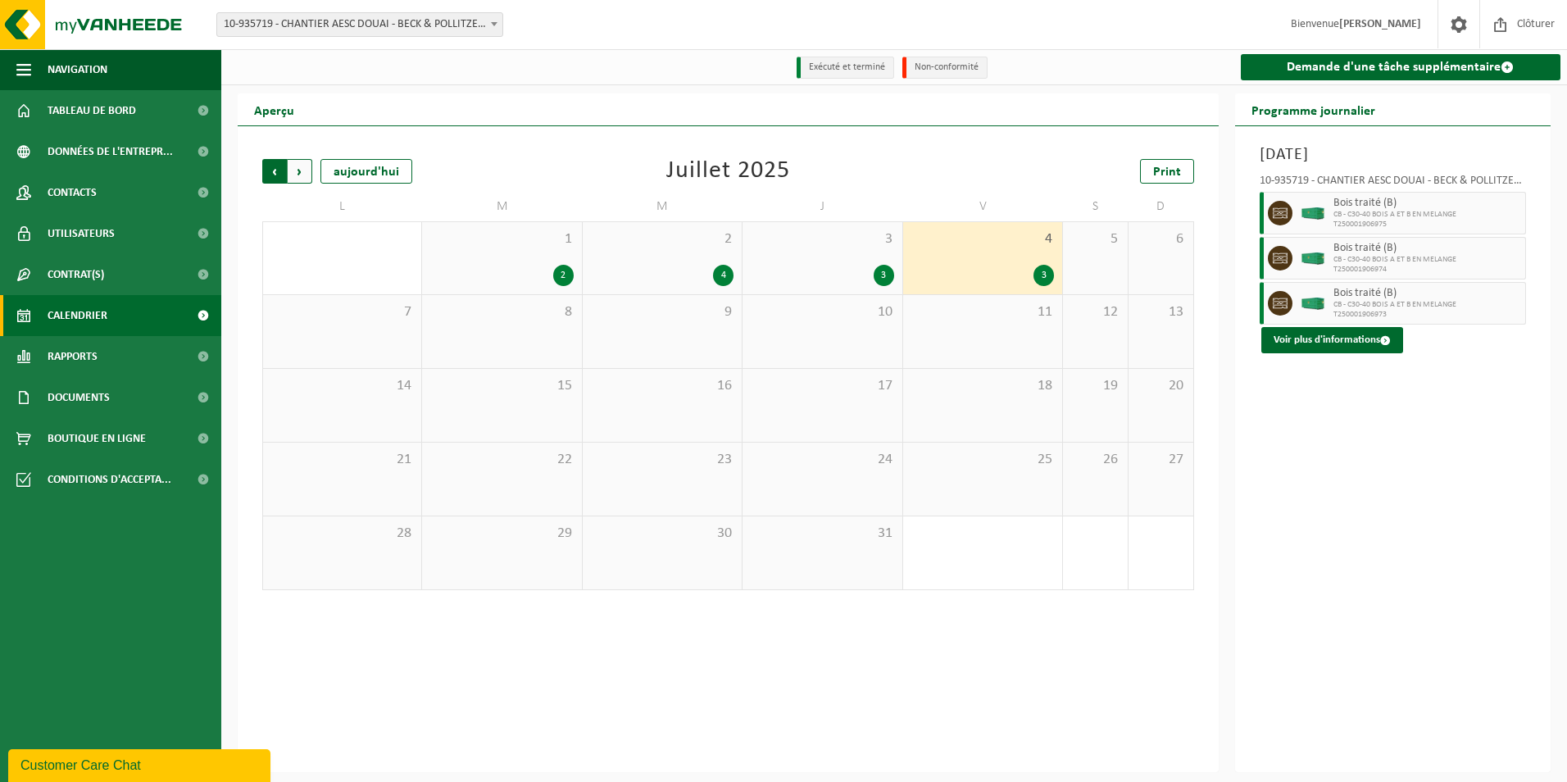
click at [295, 174] on span "Suivant" at bounding box center [300, 171] width 25 height 25
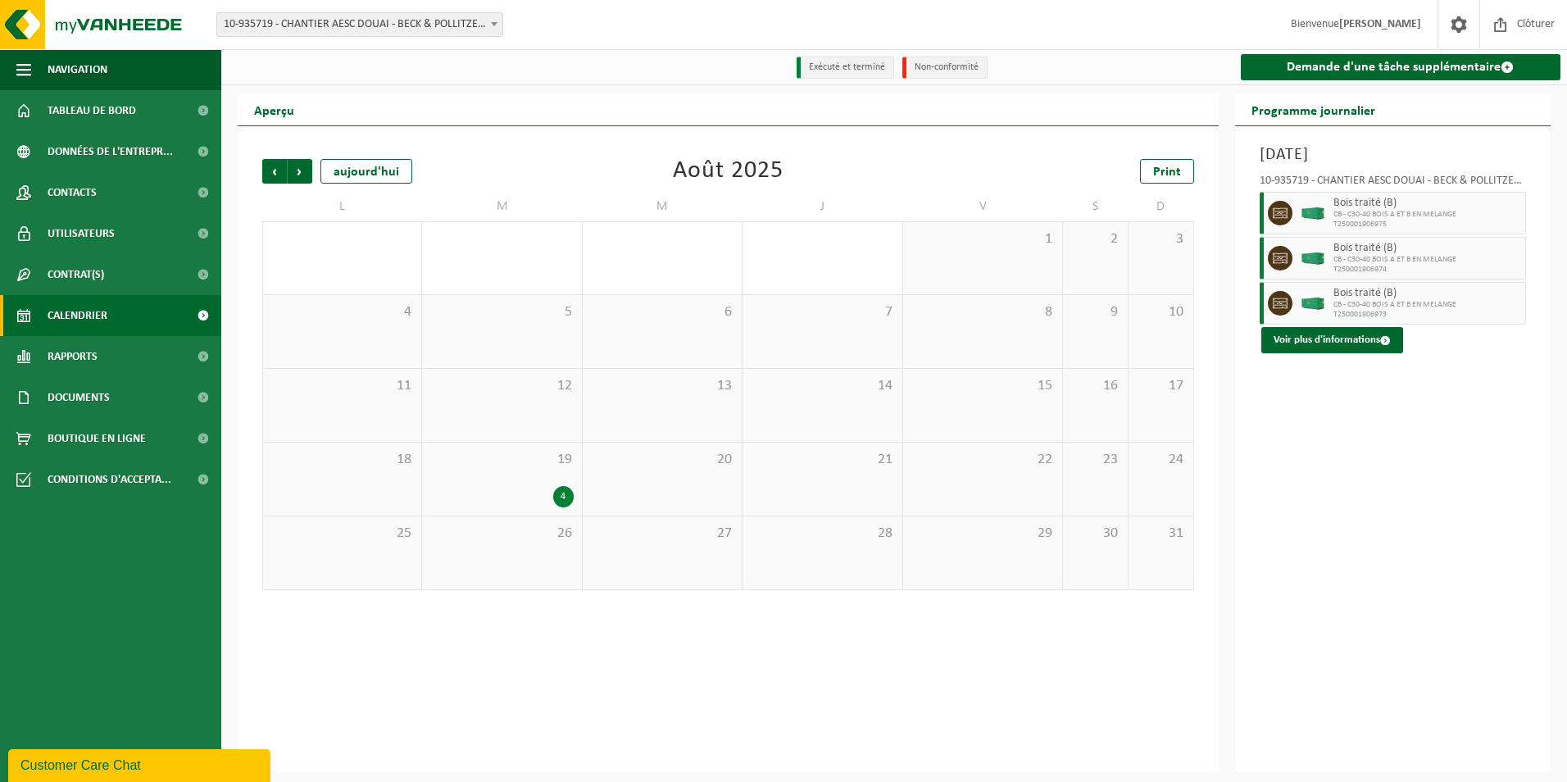
click at [497, 486] on div "19 4" at bounding box center [501, 479] width 159 height 73
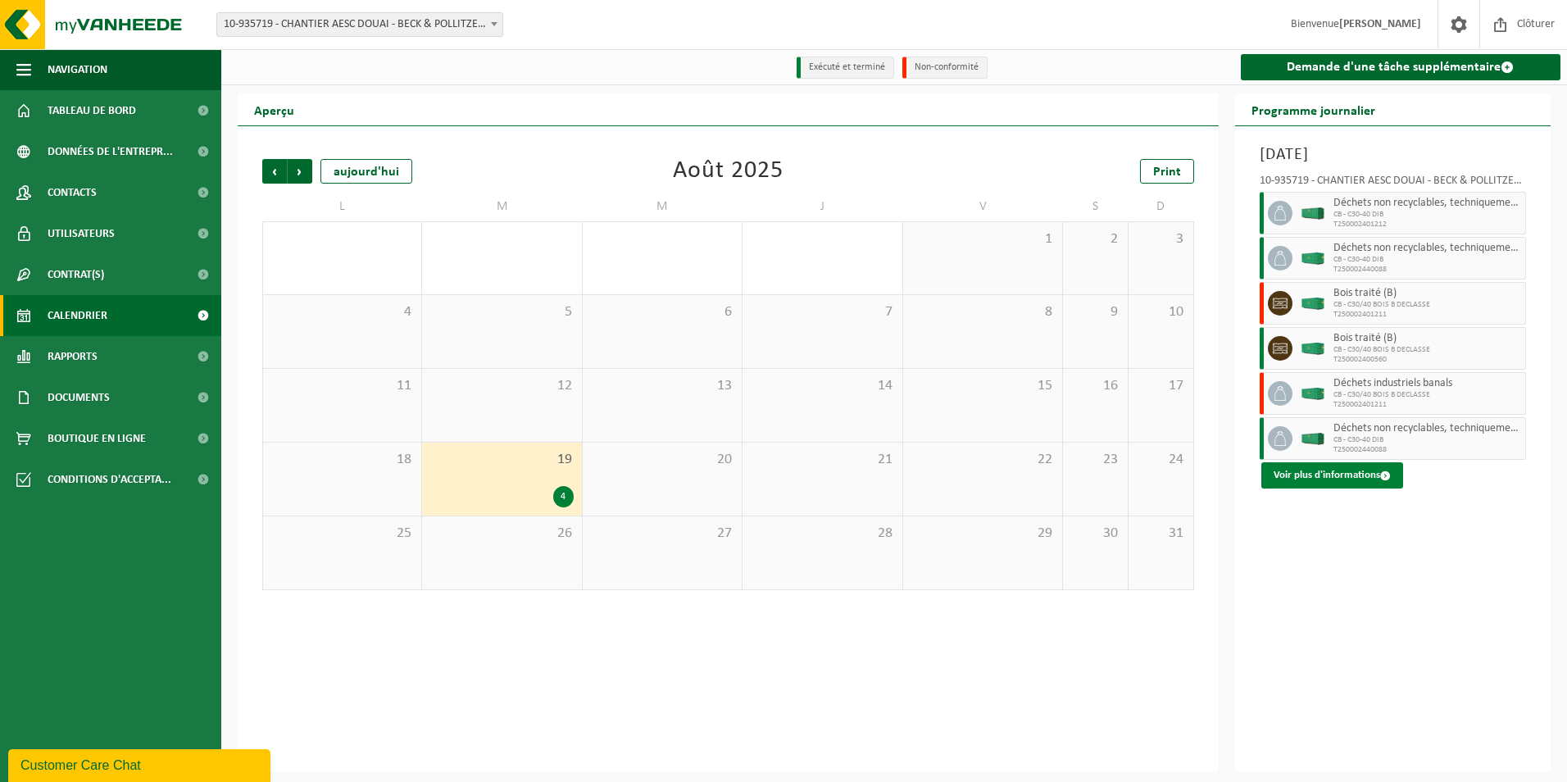
click at [1321, 484] on button "Voir plus d'informations" at bounding box center [1332, 475] width 142 height 26
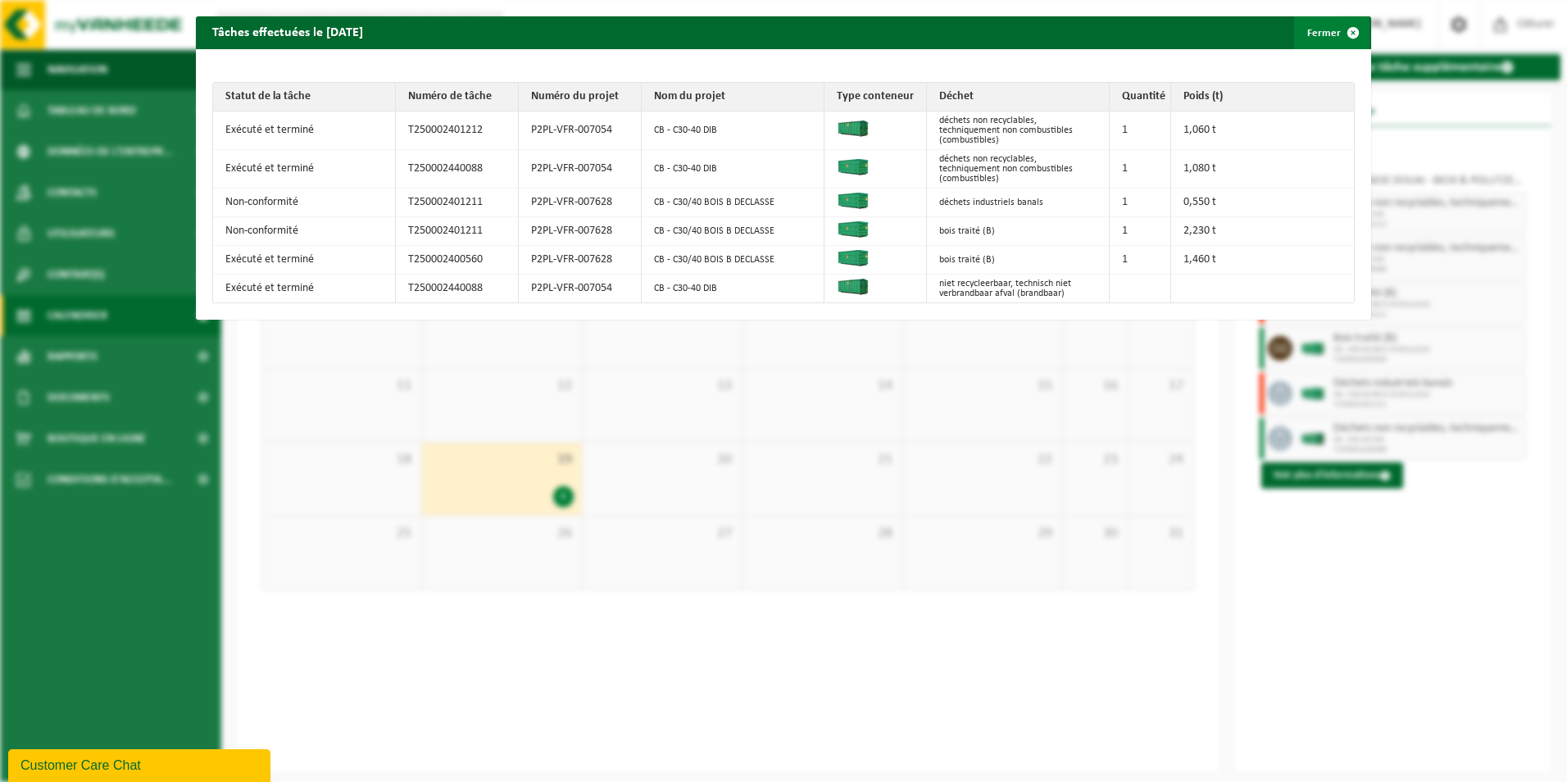
click at [1309, 31] on button "Fermer" at bounding box center [1331, 32] width 75 height 33
